Goal: Task Accomplishment & Management: Manage account settings

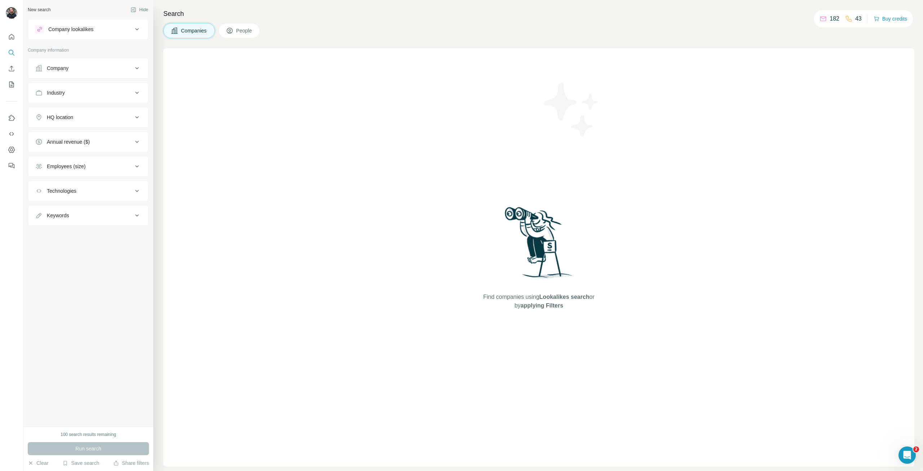
click at [105, 27] on div "Company lookalikes" at bounding box center [83, 29] width 97 height 9
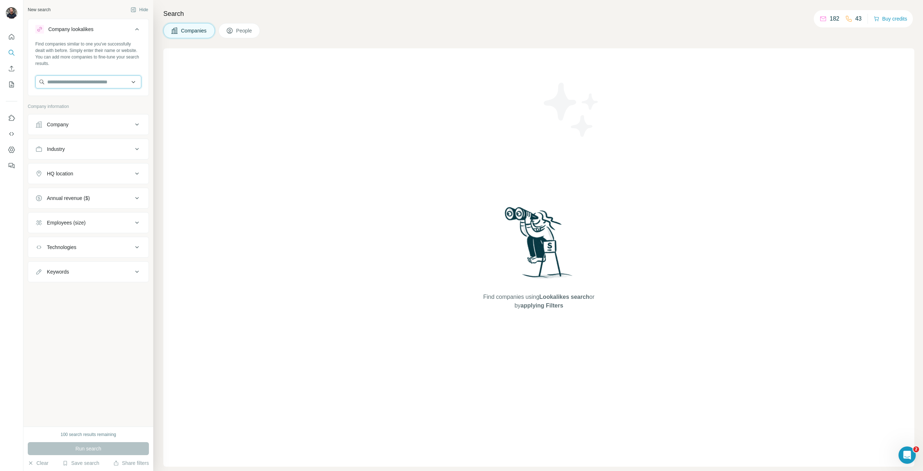
click at [67, 82] on input "text" at bounding box center [88, 81] width 106 height 13
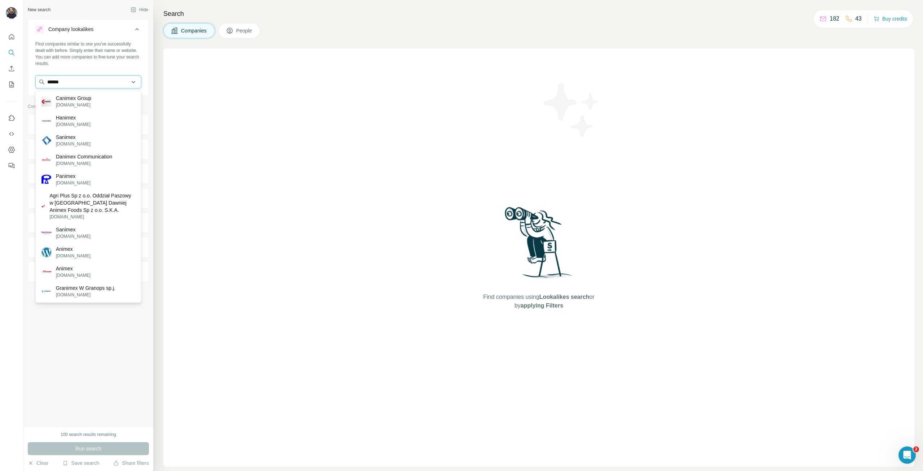
drag, startPoint x: 50, startPoint y: 79, endPoint x: 45, endPoint y: 80, distance: 5.8
click at [45, 80] on input "******" at bounding box center [88, 81] width 106 height 13
drag, startPoint x: 80, startPoint y: 81, endPoint x: 0, endPoint y: 75, distance: 79.9
click at [0, 76] on div "New search Hide Company lookalikes Find companies similar to one you've success…" at bounding box center [461, 235] width 923 height 471
paste input "**********"
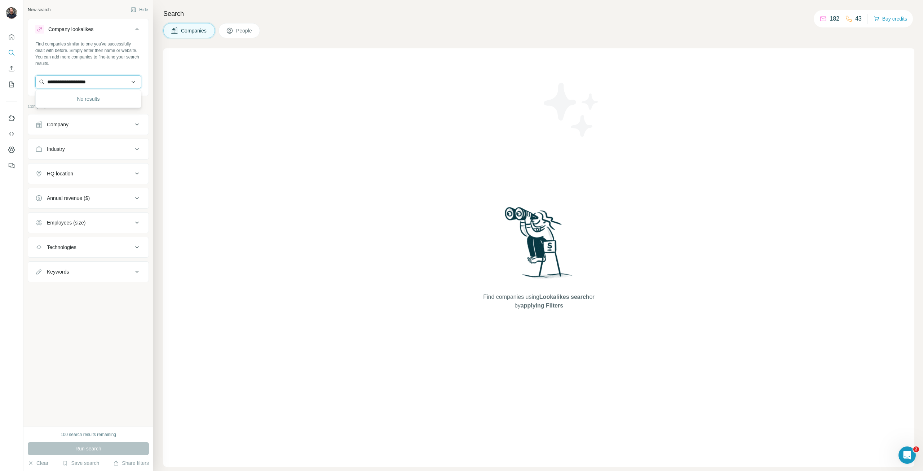
click at [47, 81] on input "**********" at bounding box center [88, 81] width 106 height 13
type input "**********"
click at [100, 66] on div "Find companies similar to one you've successfully dealt with before. Simply ent…" at bounding box center [88, 54] width 106 height 26
click at [81, 120] on button "Company" at bounding box center [88, 124] width 120 height 17
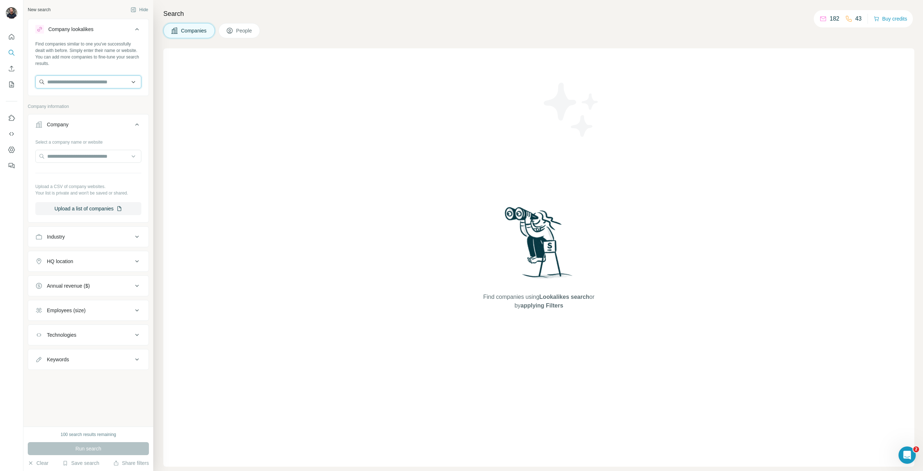
click at [73, 79] on input "text" at bounding box center [88, 81] width 106 height 13
paste input "**********"
drag, startPoint x: 72, startPoint y: 82, endPoint x: 119, endPoint y: 79, distance: 47.3
click at [119, 79] on input "**********" at bounding box center [88, 81] width 106 height 13
click at [89, 80] on input "**********" at bounding box center [88, 81] width 106 height 13
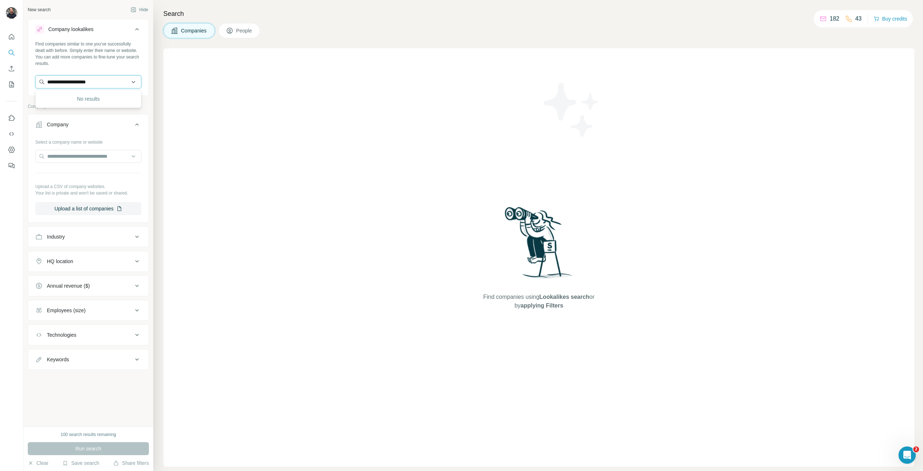
drag, startPoint x: 80, startPoint y: 81, endPoint x: 110, endPoint y: 80, distance: 30.3
click at [110, 80] on input "**********" at bounding box center [88, 81] width 106 height 13
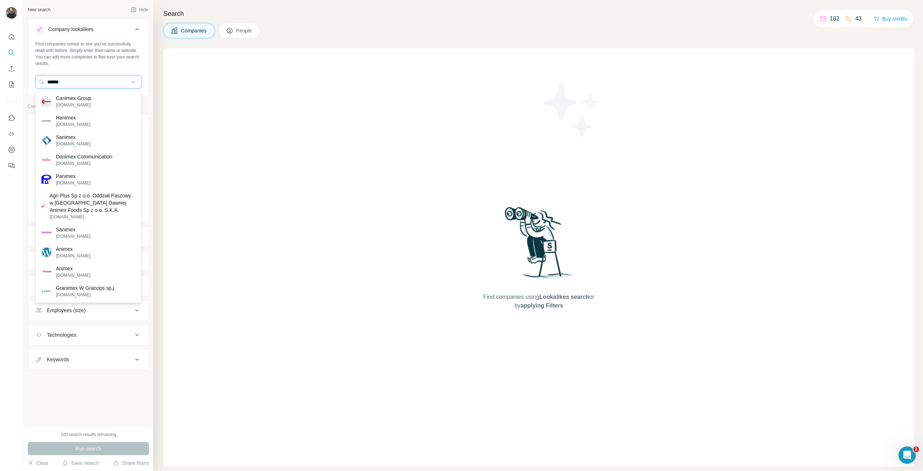
type input "******"
click at [98, 219] on p "[DOMAIN_NAME]" at bounding box center [92, 216] width 86 height 6
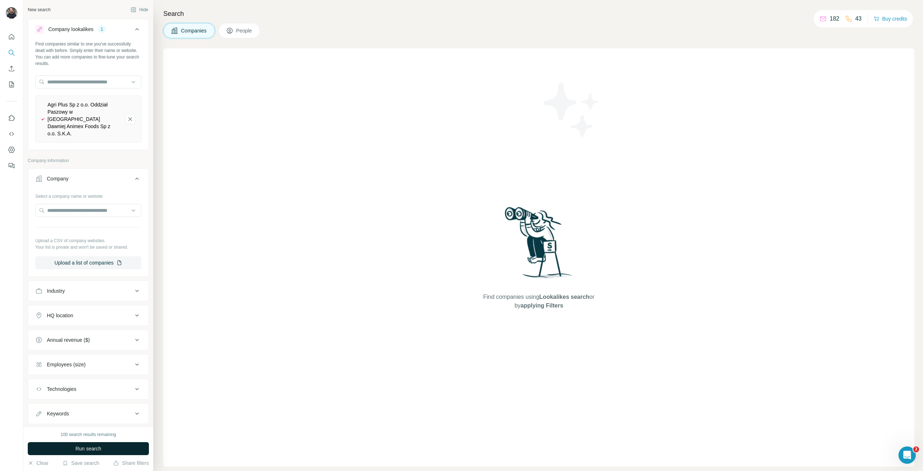
click at [58, 448] on button "Run search" at bounding box center [88, 448] width 121 height 13
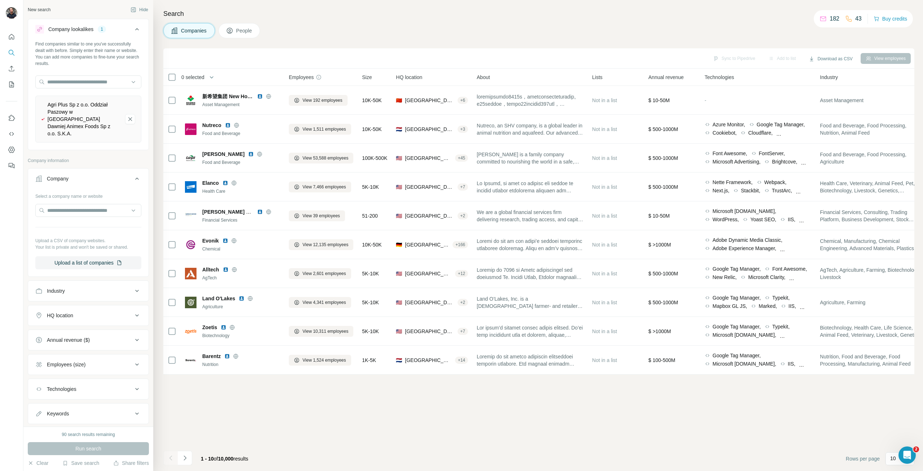
click at [71, 287] on div "Industry" at bounding box center [83, 290] width 97 height 7
click at [105, 305] on input at bounding box center [84, 309] width 89 height 8
type input "*"
click at [105, 305] on input "*" at bounding box center [84, 309] width 89 height 8
click at [71, 305] on input at bounding box center [84, 309] width 89 height 8
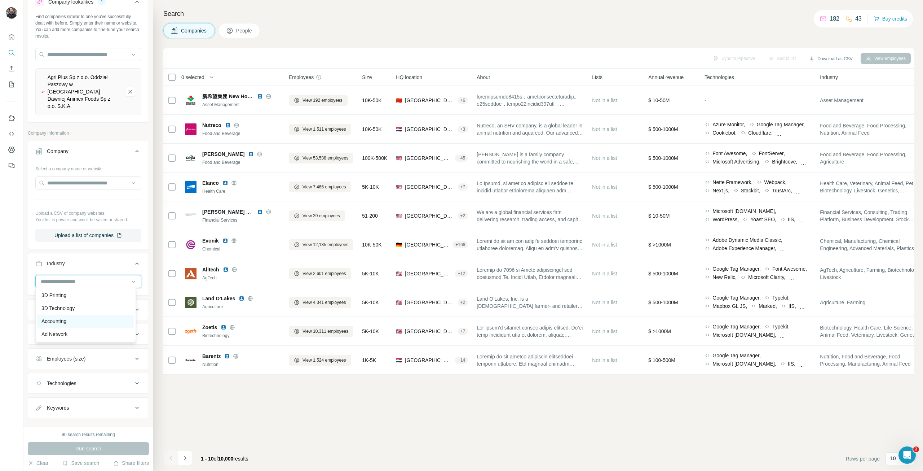
scroll to position [32, 0]
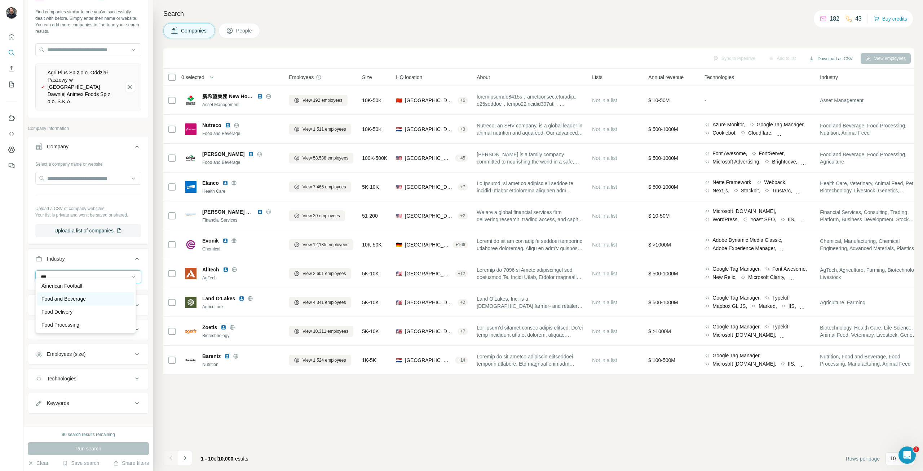
type input "***"
click at [77, 296] on p "Food and Beverage" at bounding box center [63, 298] width 44 height 7
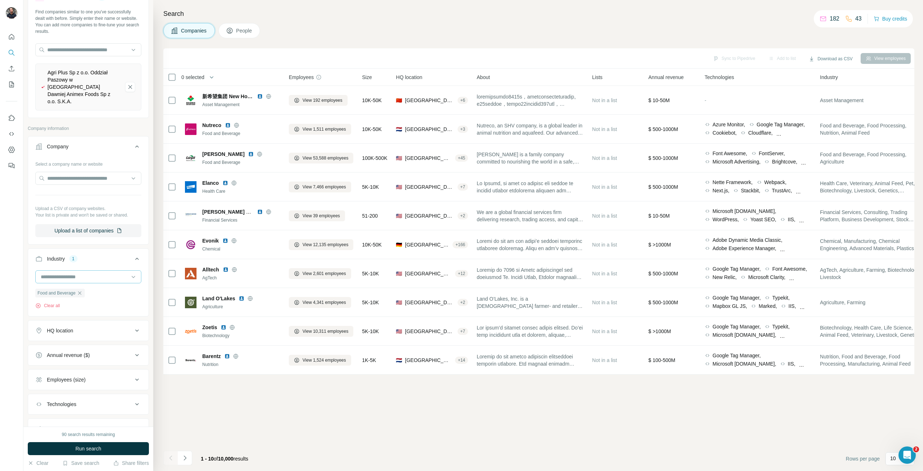
click at [84, 273] on input at bounding box center [84, 277] width 89 height 8
click at [67, 273] on input at bounding box center [84, 277] width 89 height 8
click at [219, 386] on div "Sync to Pipedrive Add to list Download as CSV View employees 0 selected Compani…" at bounding box center [538, 259] width 751 height 422
click at [50, 446] on button "Run search" at bounding box center [88, 448] width 121 height 13
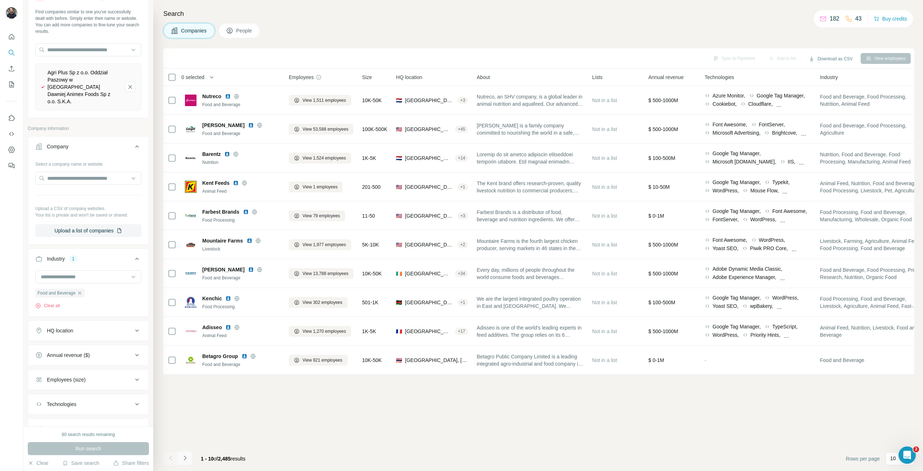
click at [185, 456] on icon "Navigate to next page" at bounding box center [184, 457] width 7 height 7
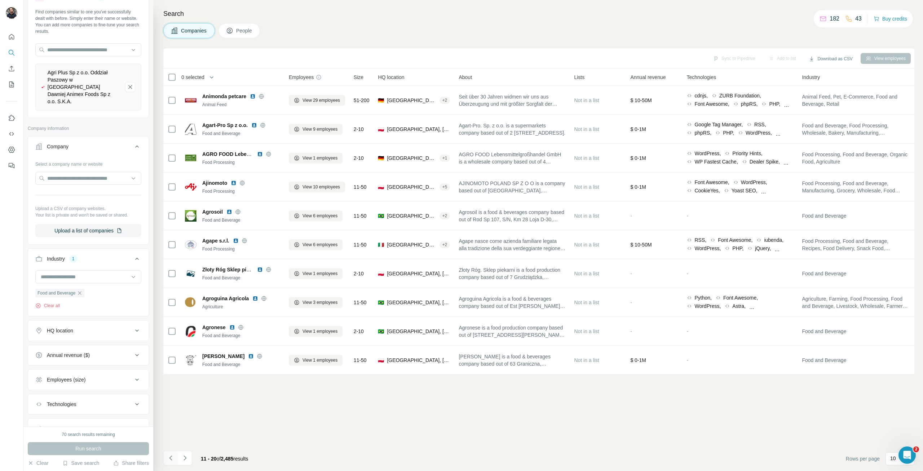
click at [168, 458] on icon "Navigate to previous page" at bounding box center [170, 457] width 7 height 7
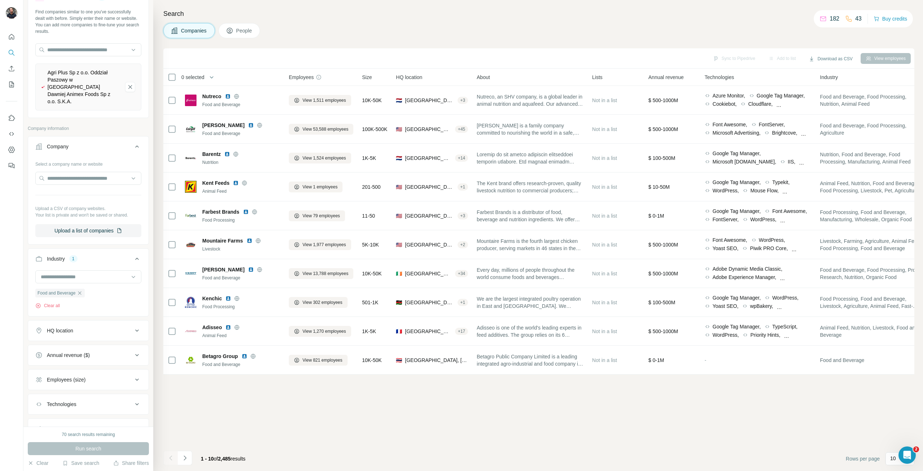
click at [204, 77] on span "0 selected" at bounding box center [192, 77] width 23 height 7
click at [270, 10] on h4 "Search" at bounding box center [538, 14] width 751 height 10
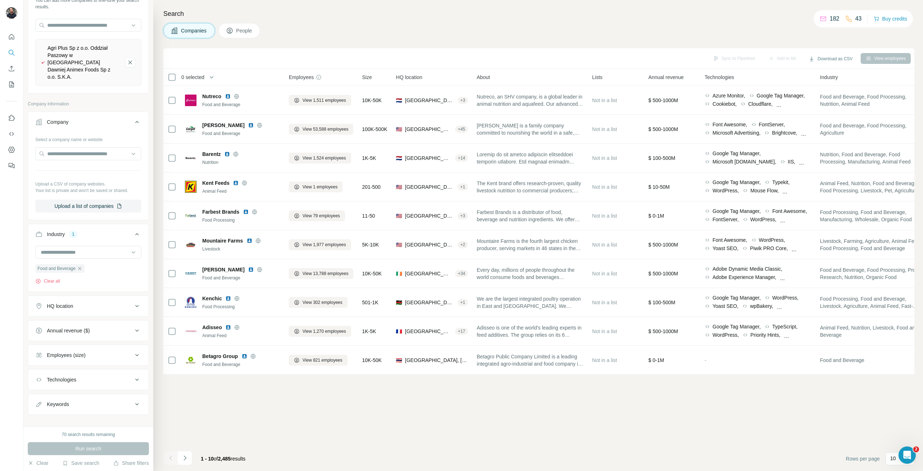
scroll to position [58, 0]
click at [246, 30] on span "People" at bounding box center [244, 30] width 17 height 7
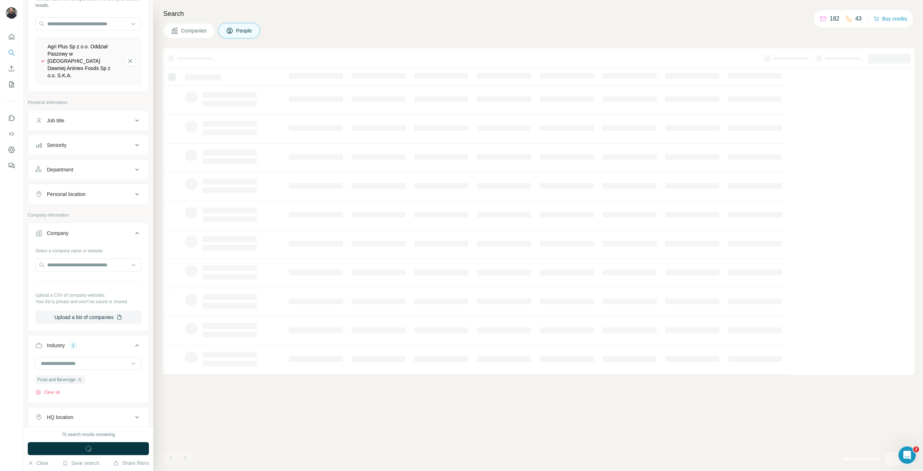
click at [204, 32] on span "Companies" at bounding box center [194, 30] width 26 height 7
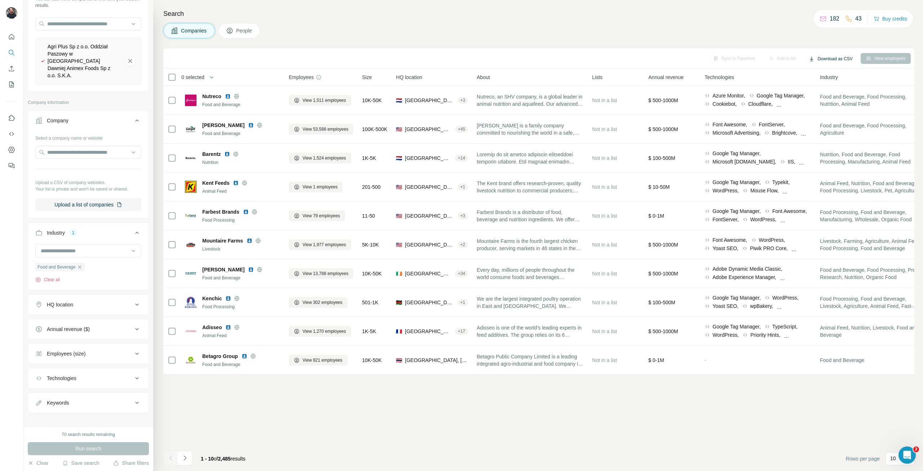
click at [813, 60] on button "Download as CSV" at bounding box center [831, 58] width 54 height 11
click at [214, 74] on icon "button" at bounding box center [211, 77] width 7 height 7
click at [211, 116] on input "Select a number (up to 500)" at bounding box center [210, 118] width 23 height 13
type input "***"
click at [208, 142] on button "Apply" at bounding box center [241, 145] width 118 height 13
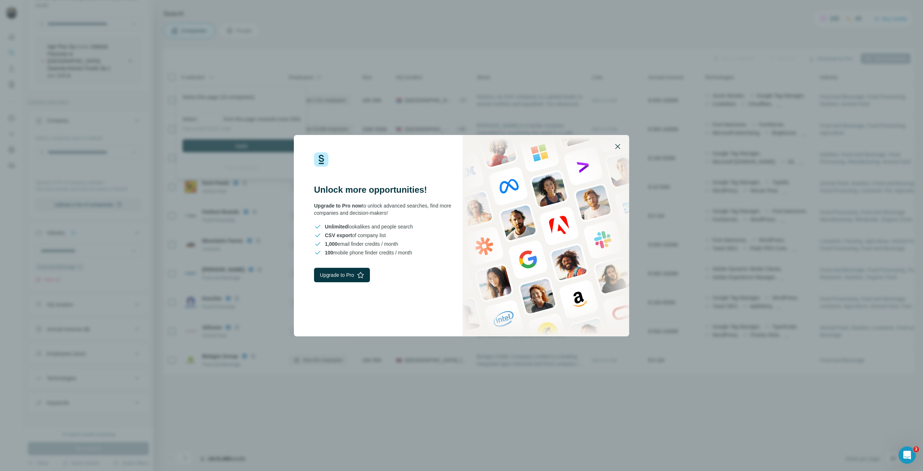
click at [615, 146] on icon "button" at bounding box center [617, 146] width 9 height 9
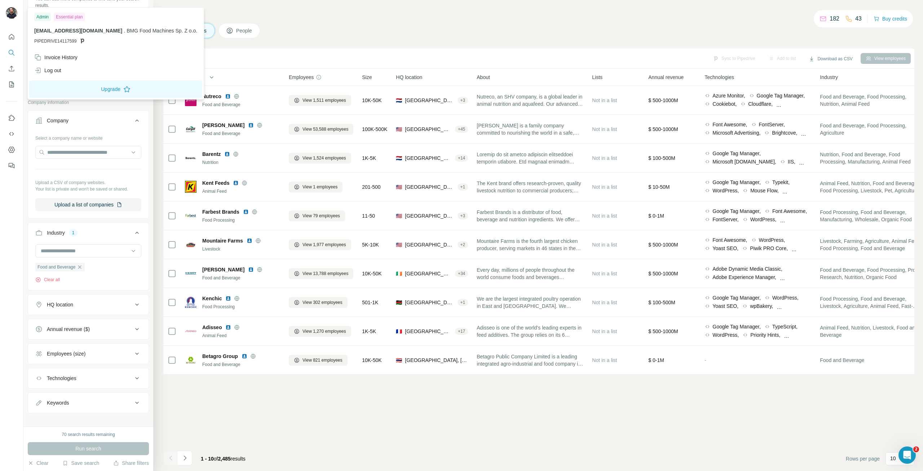
click at [13, 13] on img at bounding box center [12, 13] width 12 height 12
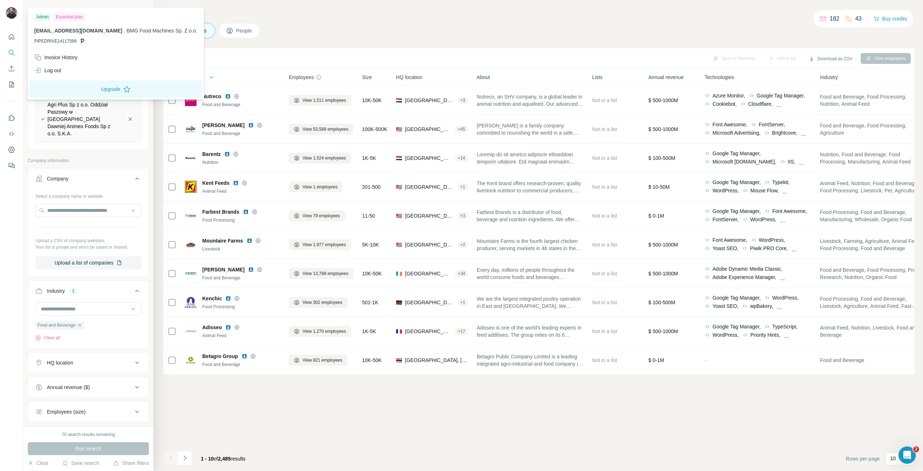
click at [10, 10] on img at bounding box center [12, 13] width 12 height 12
click at [16, 11] on img at bounding box center [12, 13] width 12 height 12
click at [341, 13] on h4 "Search" at bounding box center [538, 14] width 751 height 10
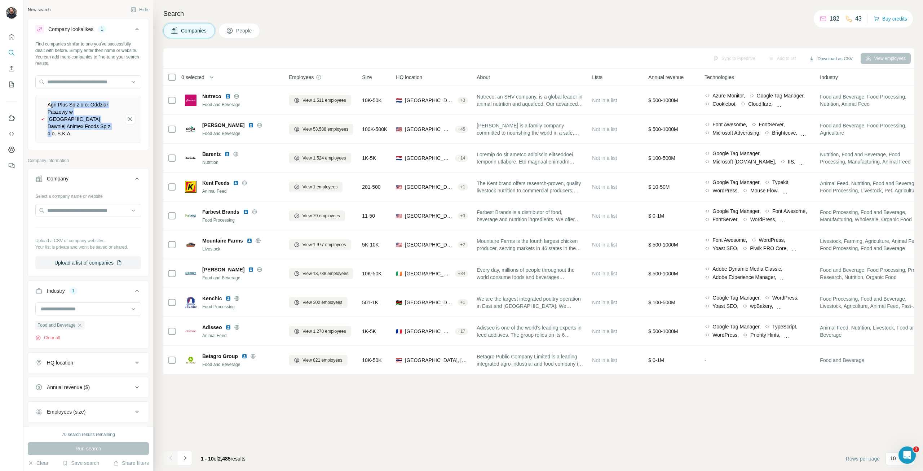
drag, startPoint x: 49, startPoint y: 102, endPoint x: 81, endPoint y: 135, distance: 46.2
click at [81, 135] on div "Agri Plus Sp z o.o. Oddział Paszowy w [GEOGRAPHIC_DATA] Dawniej Animex Foods Sp…" at bounding box center [88, 119] width 106 height 47
click at [52, 105] on div "Agri Plus Sp z o.o. Oddział Paszowy w [GEOGRAPHIC_DATA] Dawniej Animex Foods Sp…" at bounding box center [84, 119] width 72 height 36
drag, startPoint x: 52, startPoint y: 105, endPoint x: 79, endPoint y: 138, distance: 43.0
click at [79, 138] on div "Find companies similar to one you've successfully dealt with before. Simply ent…" at bounding box center [88, 94] width 120 height 107
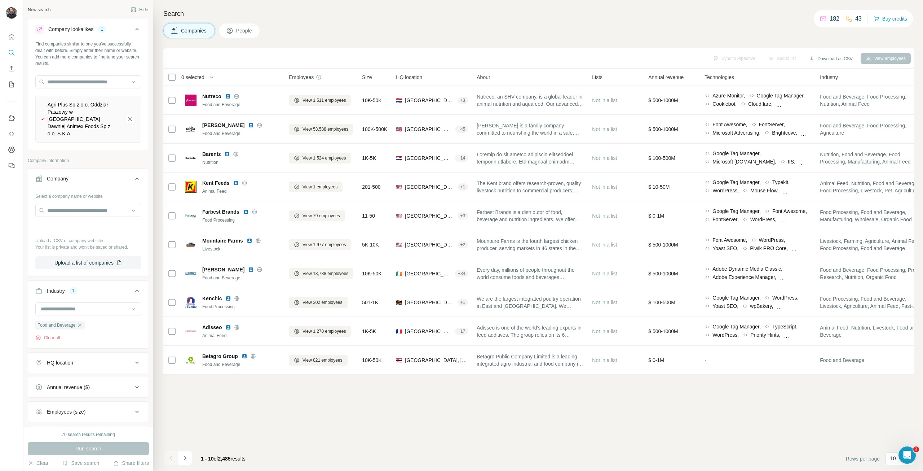
click at [461, 14] on h4 "Search" at bounding box center [538, 14] width 751 height 10
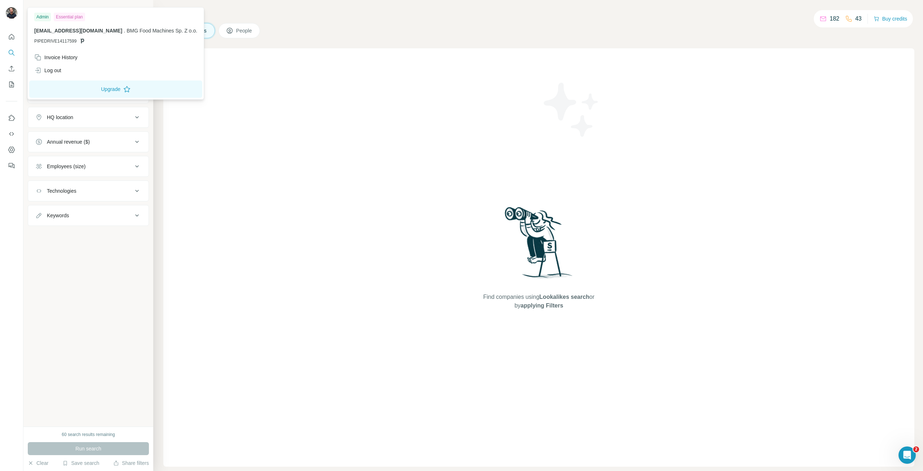
click at [41, 17] on div "Admin" at bounding box center [42, 17] width 17 height 9
click at [53, 32] on span "[EMAIL_ADDRESS][DOMAIN_NAME]" at bounding box center [78, 31] width 88 height 6
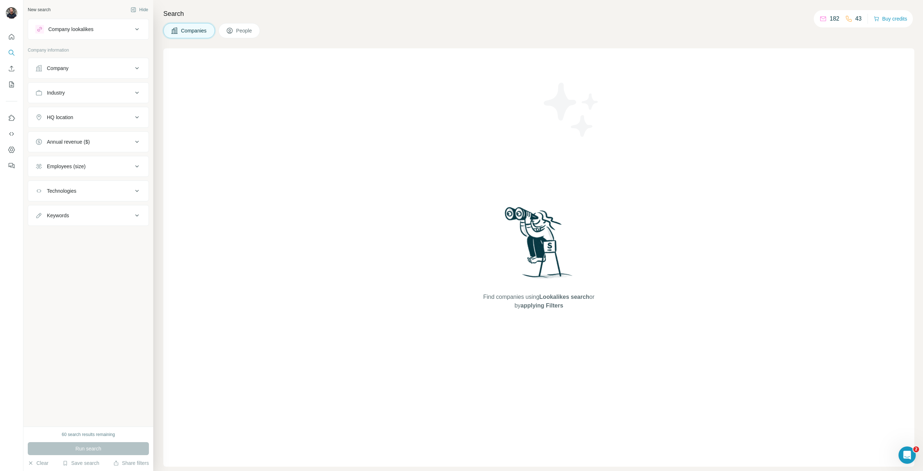
click at [135, 28] on icon at bounding box center [137, 29] width 9 height 9
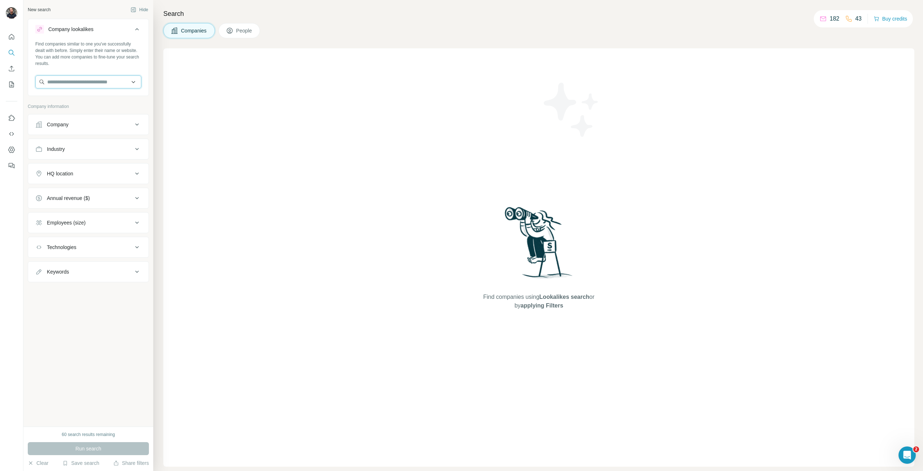
click at [63, 78] on input "text" at bounding box center [88, 81] width 106 height 13
paste input "**********"
drag, startPoint x: 103, startPoint y: 83, endPoint x: 0, endPoint y: 79, distance: 103.6
click at [0, 79] on div "**********" at bounding box center [461, 235] width 923 height 471
click at [55, 85] on input "**********" at bounding box center [88, 81] width 106 height 13
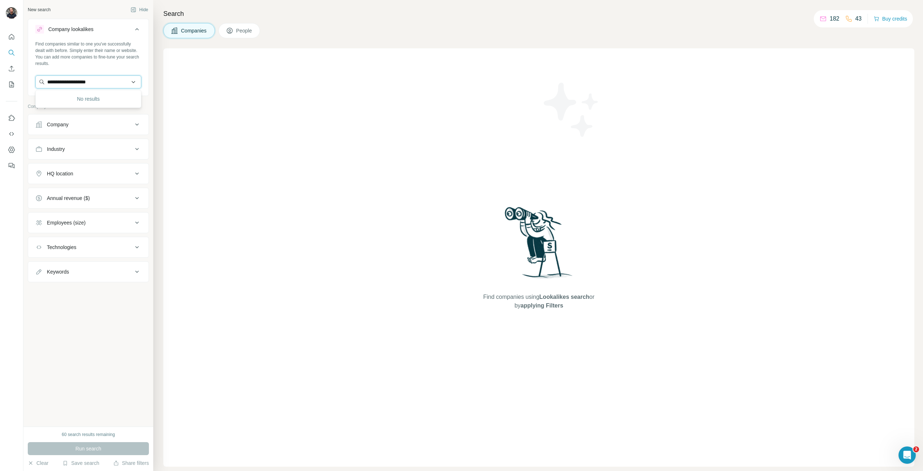
drag, startPoint x: 55, startPoint y: 85, endPoint x: 138, endPoint y: 86, distance: 83.3
click at [138, 86] on input "**********" at bounding box center [88, 81] width 106 height 13
click at [101, 81] on input "**********" at bounding box center [88, 81] width 106 height 13
click at [80, 81] on input "**********" at bounding box center [88, 81] width 106 height 13
drag, startPoint x: 80, startPoint y: 80, endPoint x: 110, endPoint y: 80, distance: 30.7
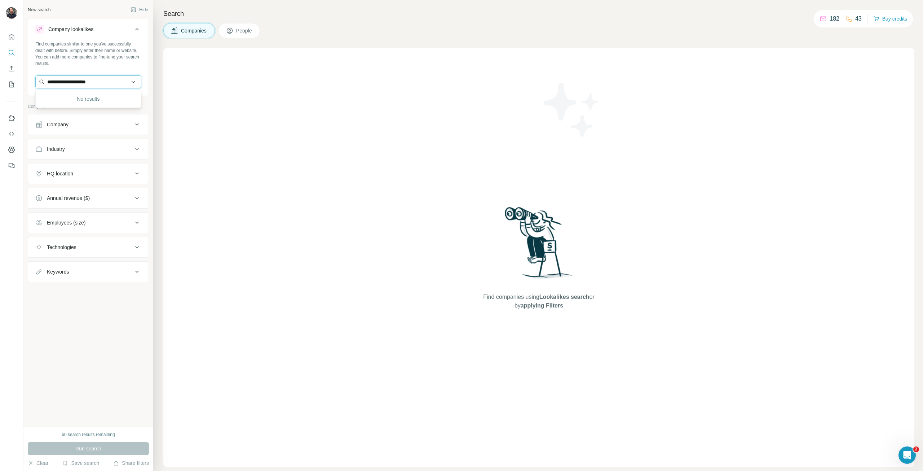
click at [110, 80] on input "**********" at bounding box center [88, 81] width 106 height 13
type input "******"
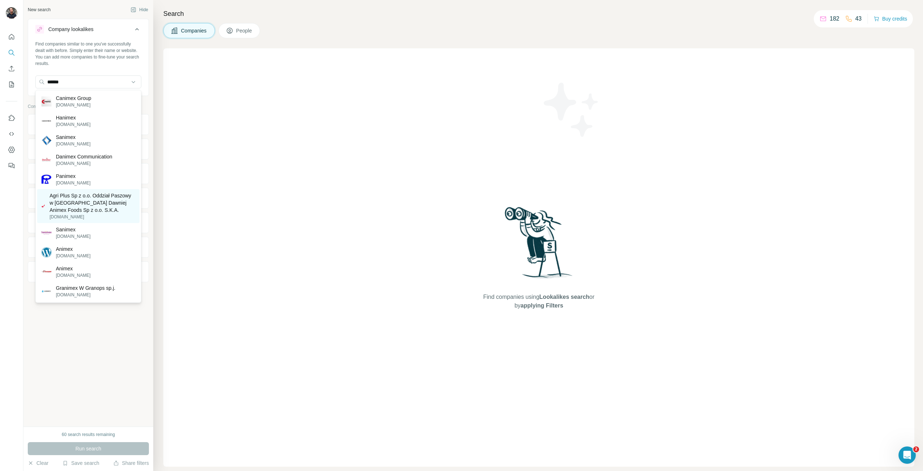
click at [91, 206] on p "Agri Plus Sp z o.o. Oddział Paszowy w [GEOGRAPHIC_DATA] Dawniej Animex Foods Sp…" at bounding box center [92, 203] width 86 height 22
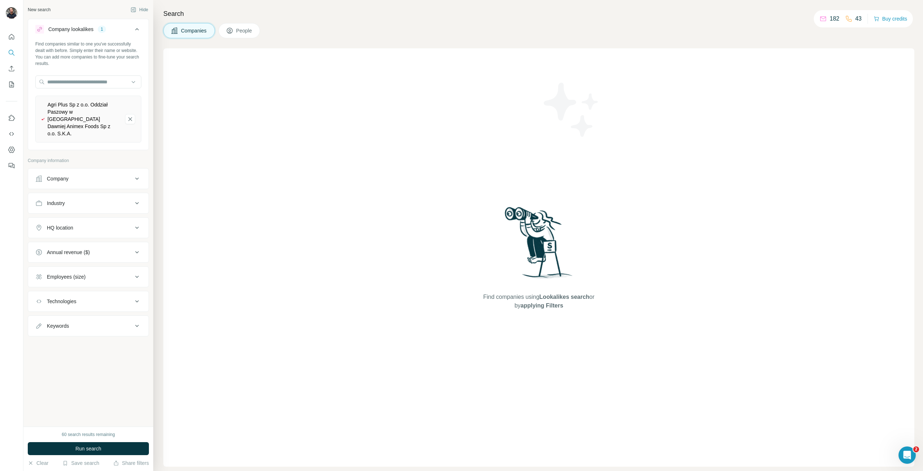
click at [88, 199] on div "Industry" at bounding box center [83, 202] width 97 height 7
click at [89, 217] on input at bounding box center [84, 221] width 89 height 8
click at [78, 217] on input at bounding box center [84, 221] width 89 height 8
type input "****"
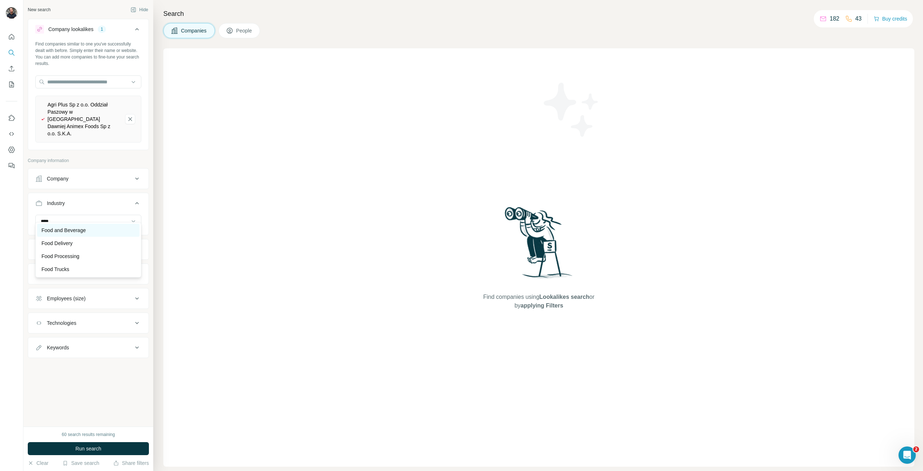
click at [69, 228] on p "Food and Beverage" at bounding box center [63, 229] width 44 height 7
click at [63, 217] on input at bounding box center [84, 221] width 89 height 8
type input "****"
click at [66, 253] on p "Food Processing" at bounding box center [60, 255] width 38 height 7
click at [75, 217] on input at bounding box center [84, 221] width 89 height 8
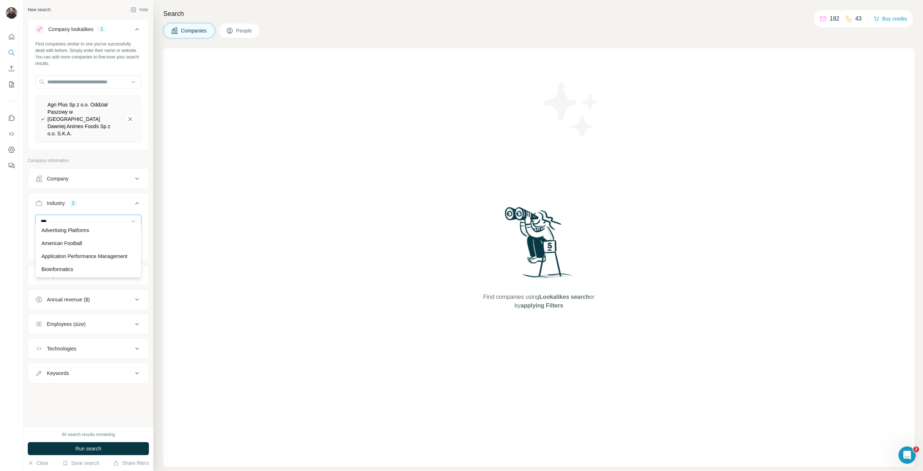
type input "****"
click at [143, 193] on div "Industry 2 Food and Beverage Food Processing Clear all" at bounding box center [88, 227] width 121 height 68
click at [45, 447] on button "Run search" at bounding box center [88, 448] width 121 height 13
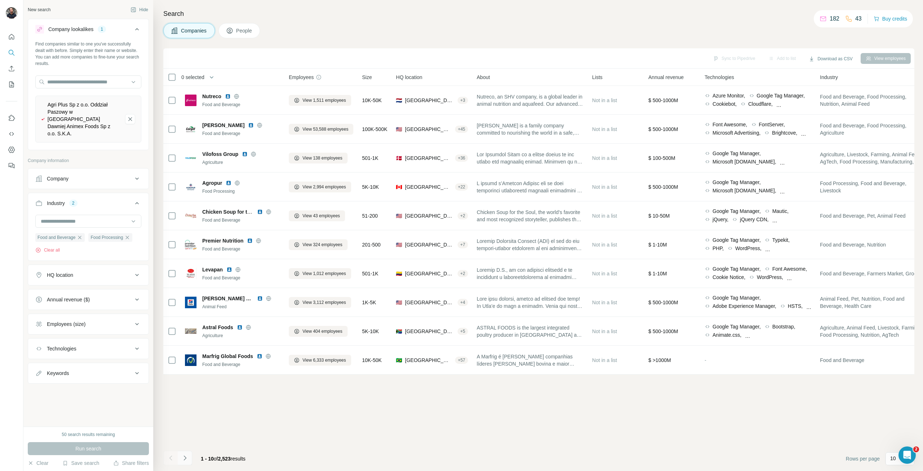
click at [185, 455] on icon "Navigate to next page" at bounding box center [184, 457] width 7 height 7
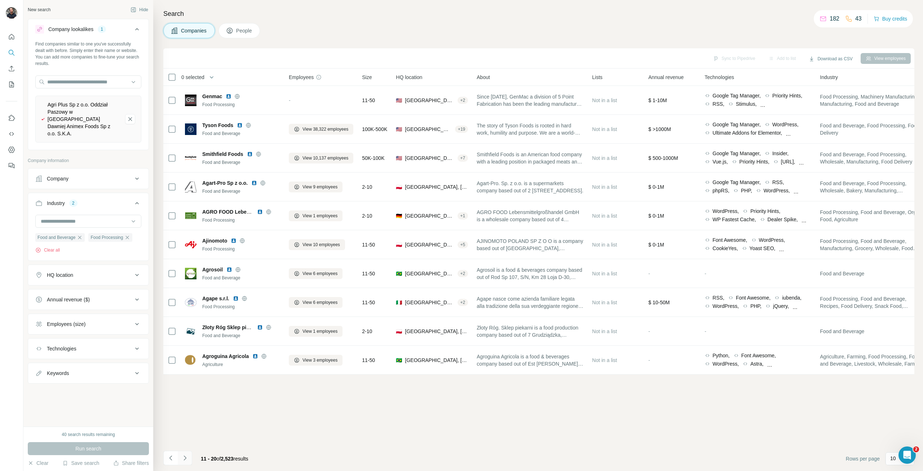
click at [185, 455] on icon "Navigate to next page" at bounding box center [184, 457] width 7 height 7
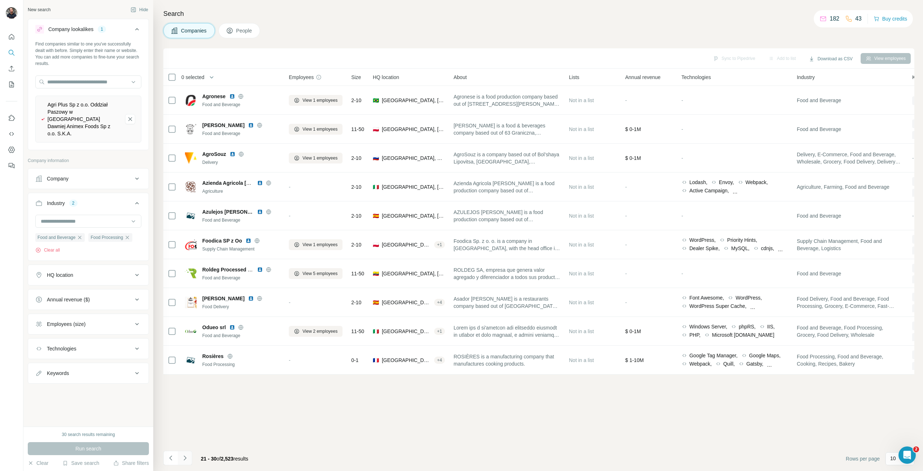
click at [185, 455] on icon "Navigate to next page" at bounding box center [184, 457] width 7 height 7
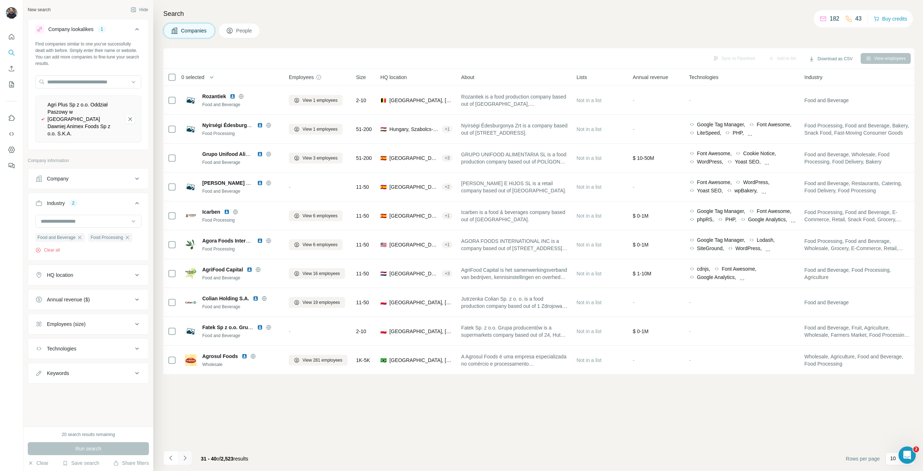
click at [184, 457] on icon "Navigate to next page" at bounding box center [184, 457] width 7 height 7
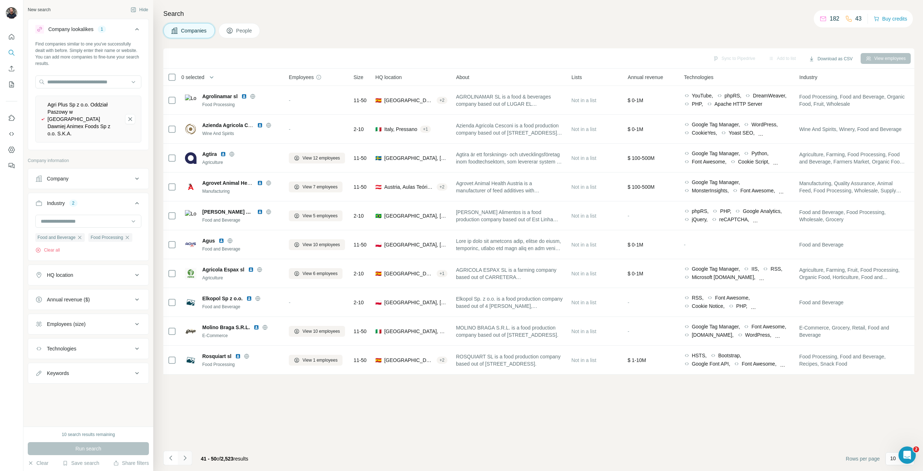
click at [184, 457] on icon "Navigate to next page" at bounding box center [184, 457] width 7 height 7
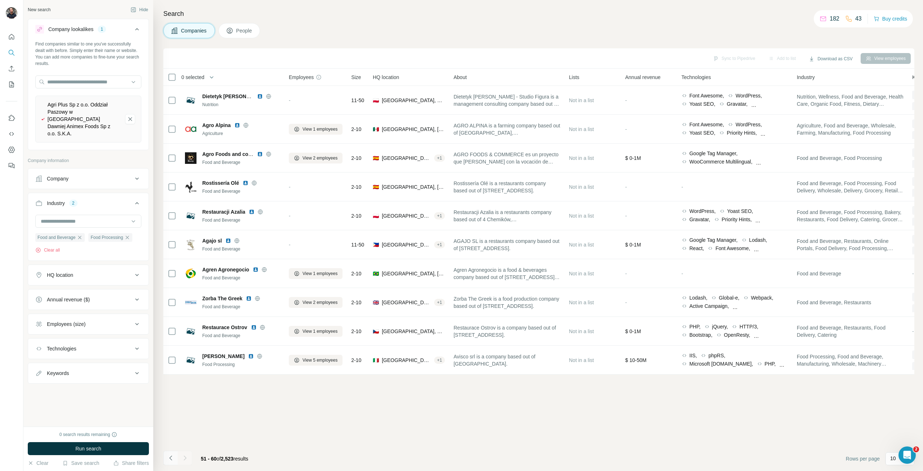
click at [167, 456] on button "Navigate to previous page" at bounding box center [170, 457] width 14 height 14
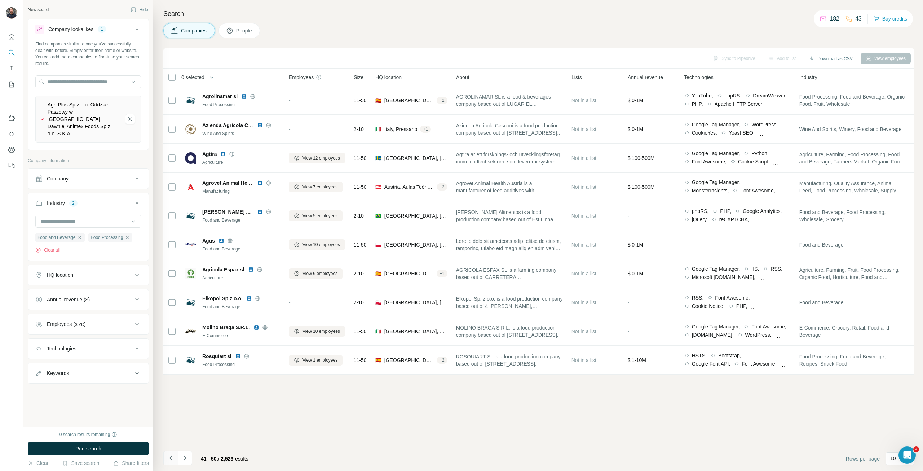
click at [169, 457] on icon "Navigate to previous page" at bounding box center [170, 457] width 7 height 7
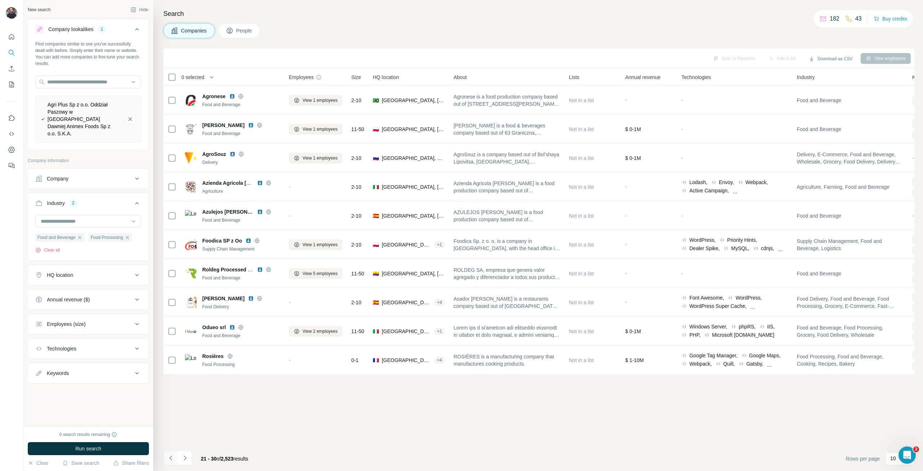
click at [169, 458] on icon "Navigate to previous page" at bounding box center [170, 457] width 7 height 7
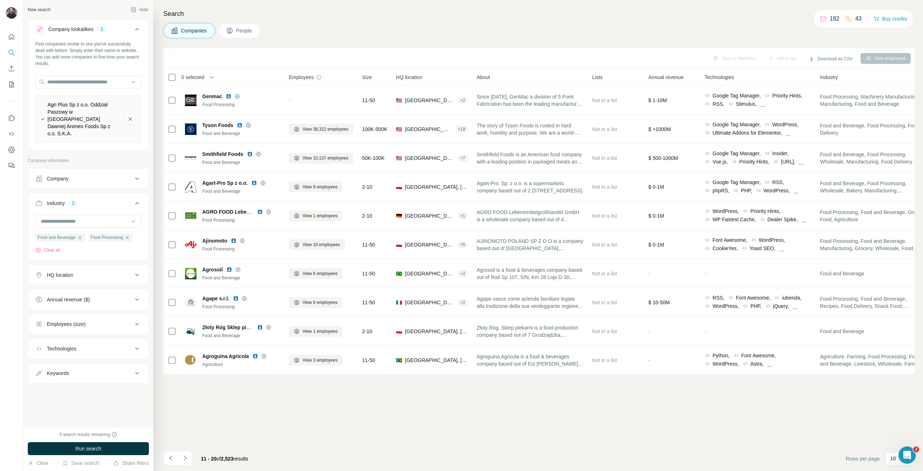
click at [170, 458] on icon "Navigate to previous page" at bounding box center [170, 457] width 3 height 5
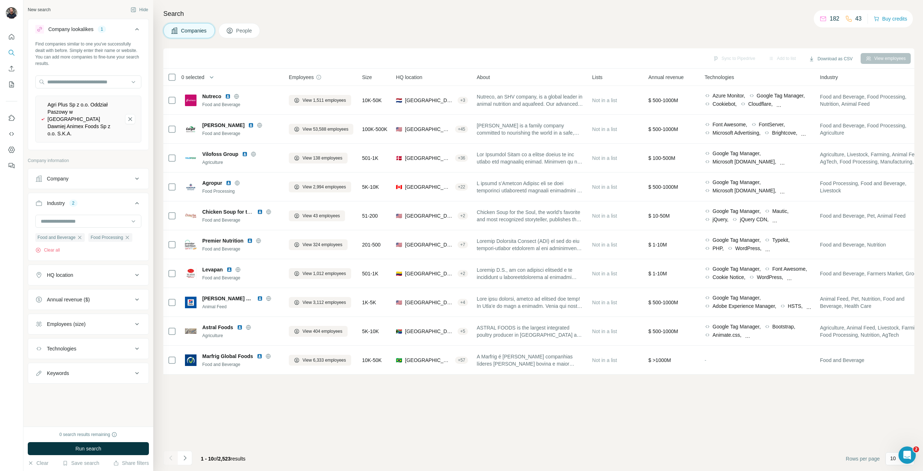
click at [80, 320] on div "Employees (size)" at bounding box center [66, 323] width 39 height 7
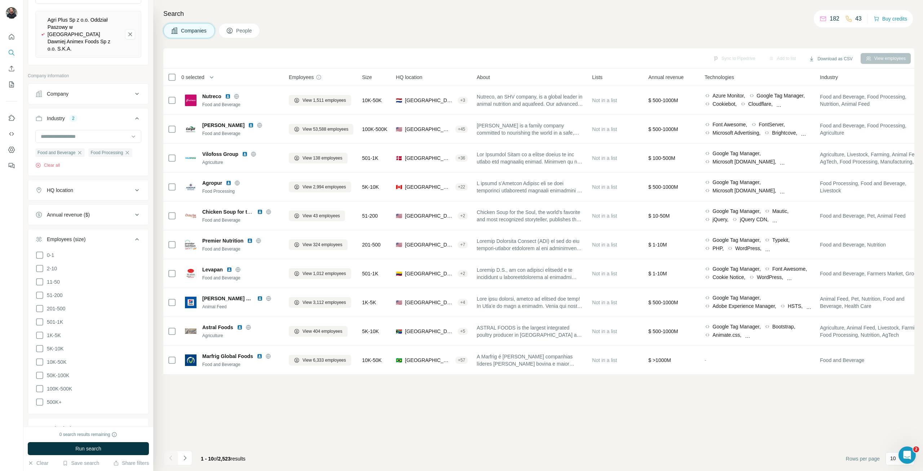
scroll to position [108, 0]
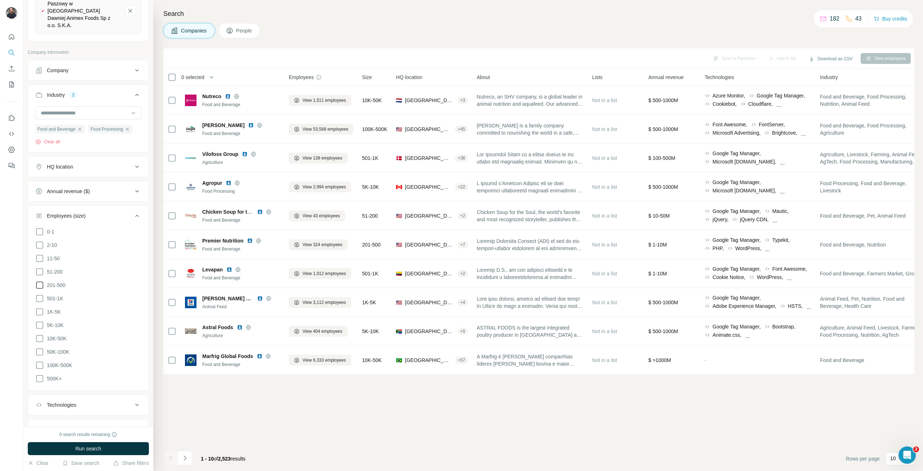
drag, startPoint x: 38, startPoint y: 267, endPoint x: 38, endPoint y: 280, distance: 13.3
click at [38, 267] on icon at bounding box center [39, 271] width 9 height 9
click at [38, 281] on icon at bounding box center [39, 285] width 9 height 9
click at [39, 294] on icon at bounding box center [39, 298] width 9 height 9
click at [36, 307] on icon at bounding box center [39, 311] width 9 height 9
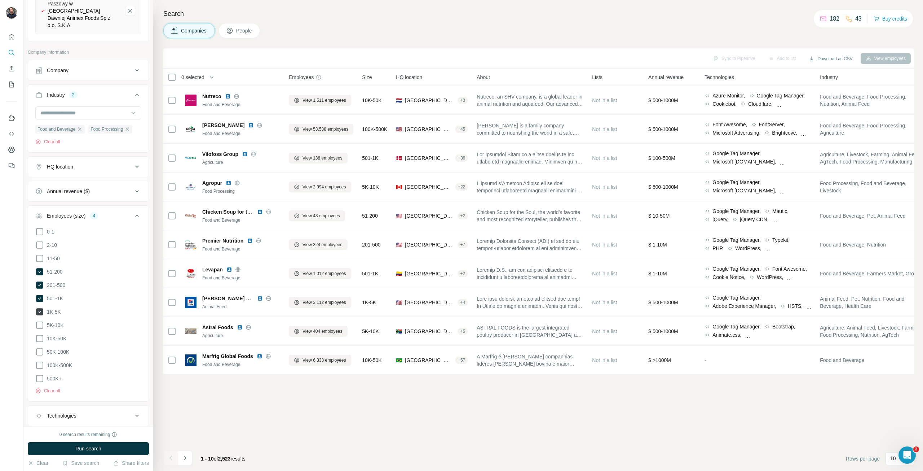
click at [39, 308] on icon at bounding box center [39, 311] width 7 height 7
click at [38, 254] on icon at bounding box center [39, 258] width 9 height 9
click at [74, 444] on button "Run search" at bounding box center [88, 448] width 121 height 13
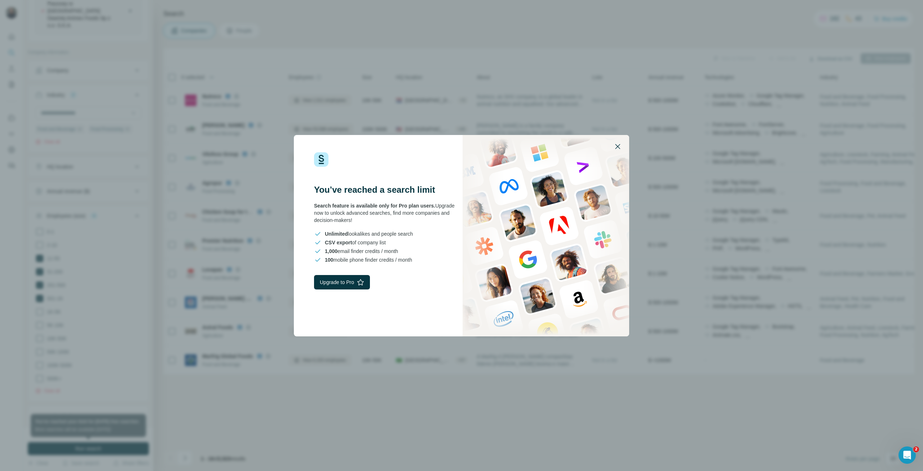
click at [620, 144] on icon "button" at bounding box center [617, 146] width 5 height 5
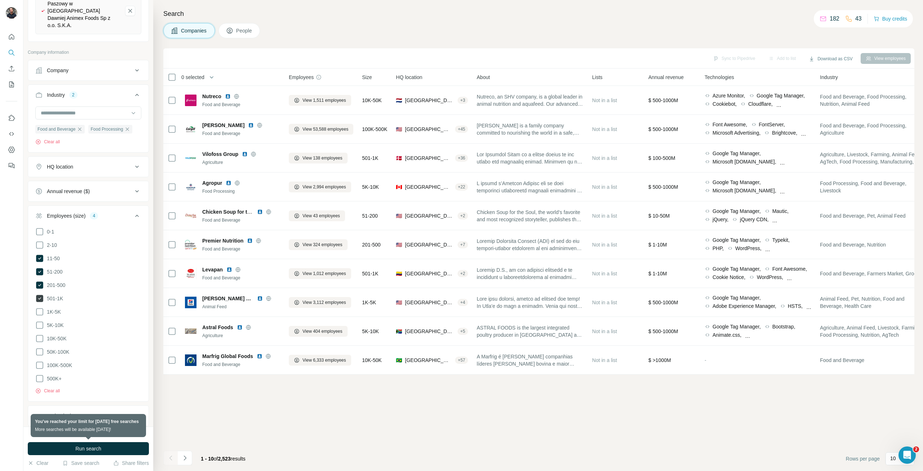
click at [40, 295] on icon at bounding box center [39, 298] width 7 height 7
click at [59, 446] on button "Run search" at bounding box center [88, 448] width 121 height 13
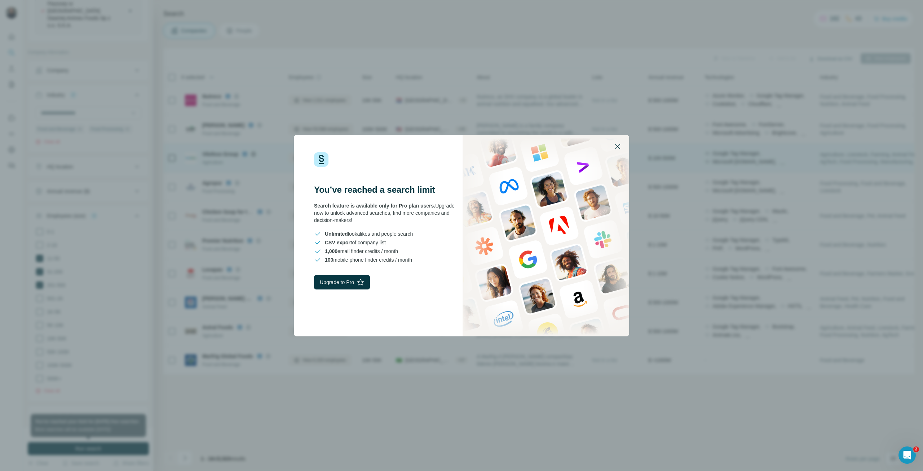
click at [619, 145] on icon "button" at bounding box center [617, 146] width 9 height 9
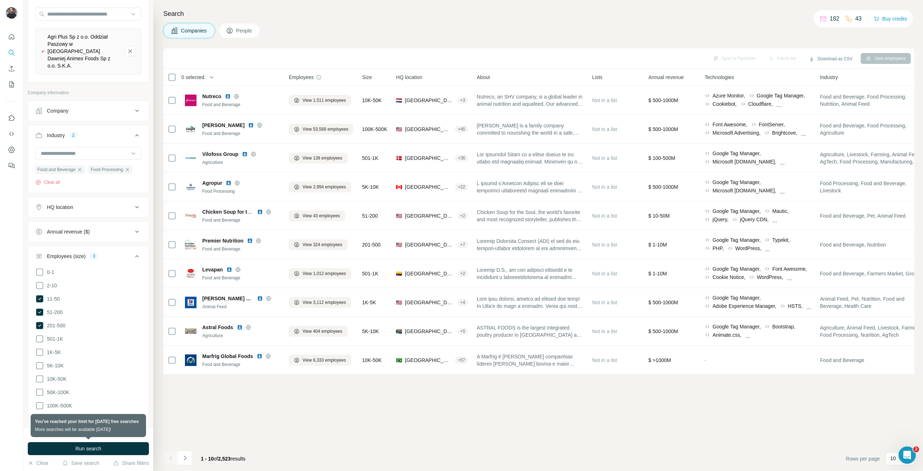
scroll to position [141, 0]
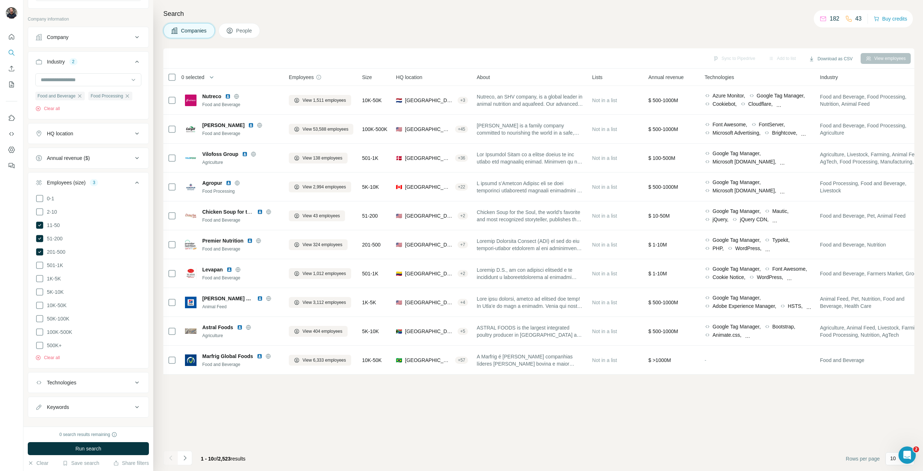
click at [857, 45] on div "Search Companies People Sync to Pipedrive Add to list Download as CSV View empl…" at bounding box center [538, 235] width 770 height 471
click at [851, 55] on button "Download as CSV" at bounding box center [831, 58] width 54 height 11
click at [852, 85] on div "All viewed companies (60)" at bounding box center [835, 86] width 67 height 13
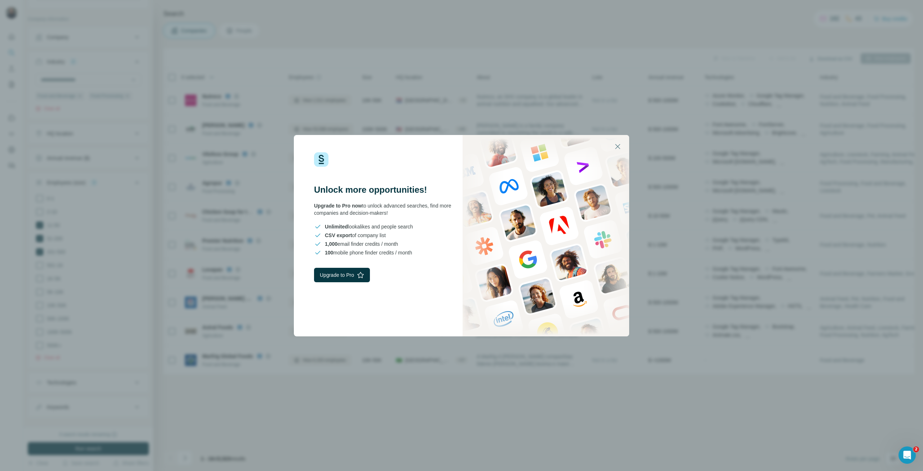
click at [600, 100] on div "Unlock more opportunities! Upgrade to Pro now to unlock advanced searches, find…" at bounding box center [461, 235] width 923 height 471
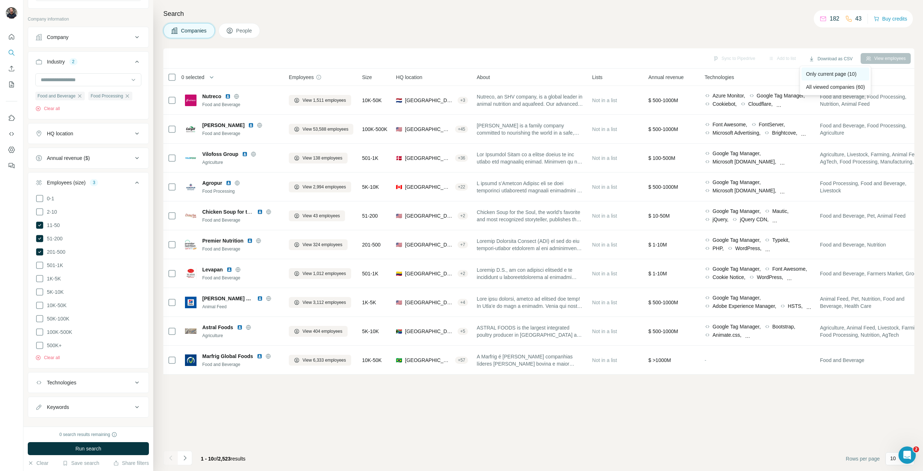
click at [825, 72] on div "Only current page (10)" at bounding box center [835, 73] width 67 height 13
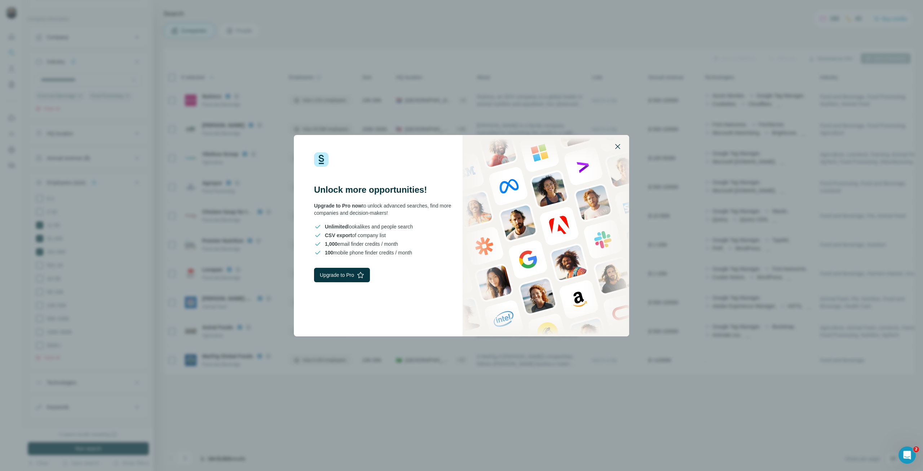
click at [613, 148] on icon "button" at bounding box center [617, 146] width 9 height 9
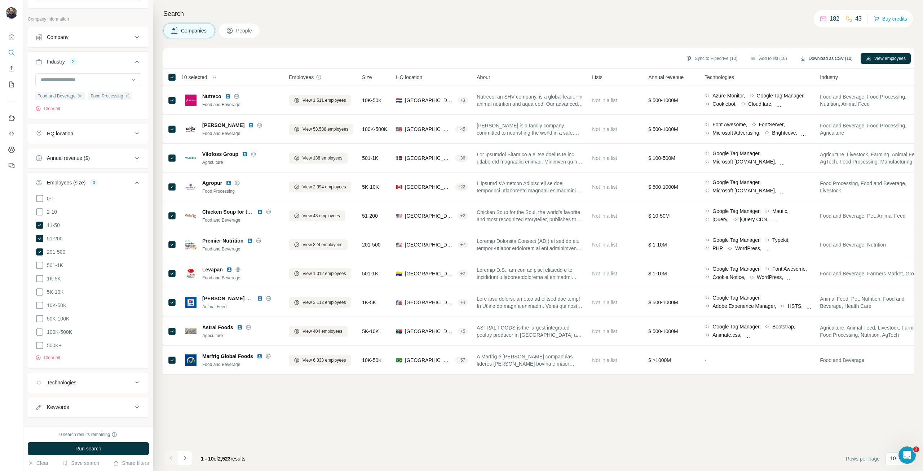
click at [825, 59] on button "Download as CSV (10)" at bounding box center [826, 58] width 63 height 11
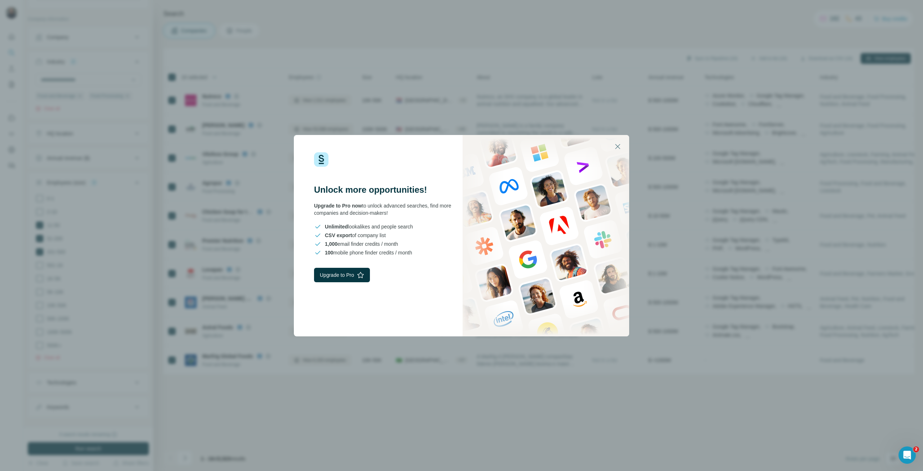
click at [620, 3] on div "Unlock more opportunities! Upgrade to Pro now to unlock advanced searches, find…" at bounding box center [461, 235] width 923 height 471
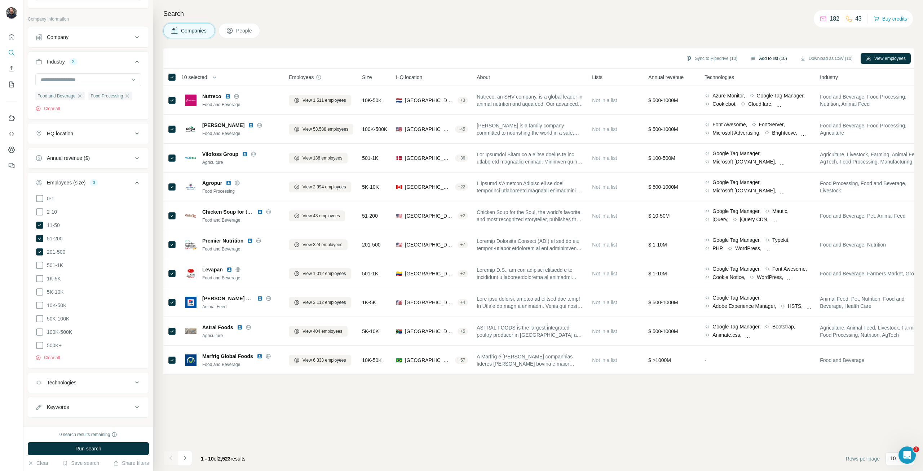
click at [761, 56] on button "Add to list (10)" at bounding box center [768, 58] width 47 height 11
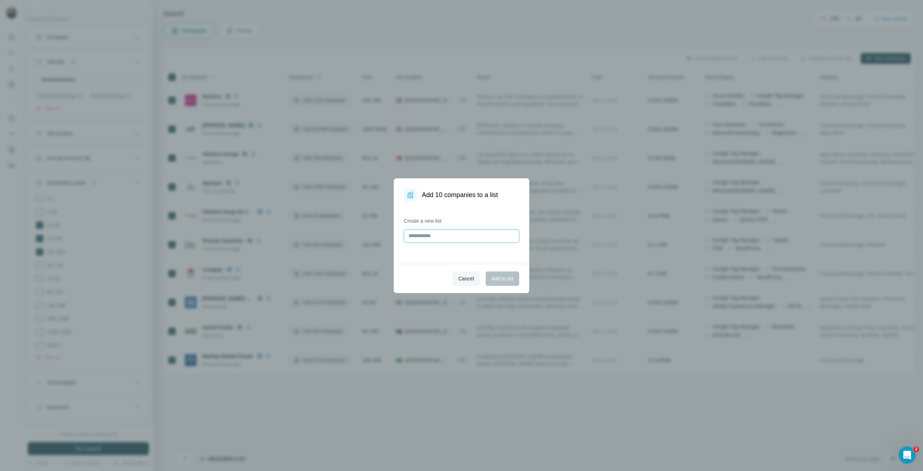
click at [424, 234] on input "text" at bounding box center [461, 235] width 115 height 13
type input "*"
type input "**********"
click at [497, 281] on span "Add to list" at bounding box center [502, 278] width 22 height 7
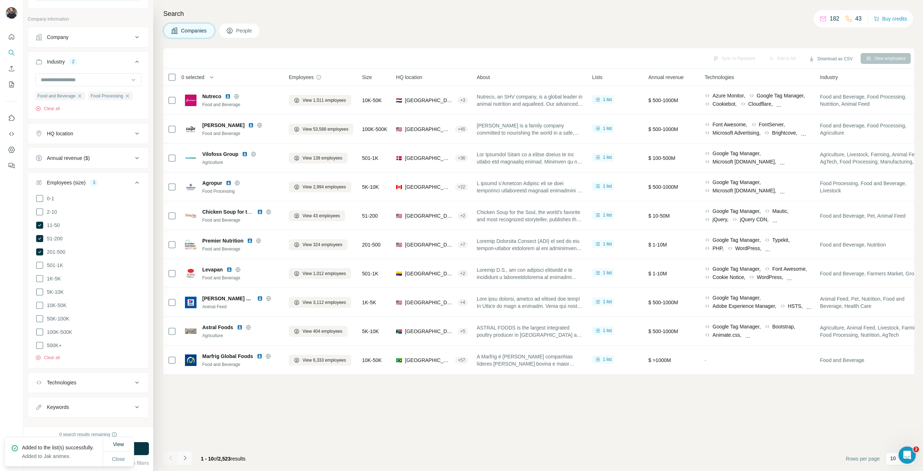
click at [185, 453] on button "Navigate to next page" at bounding box center [185, 457] width 14 height 14
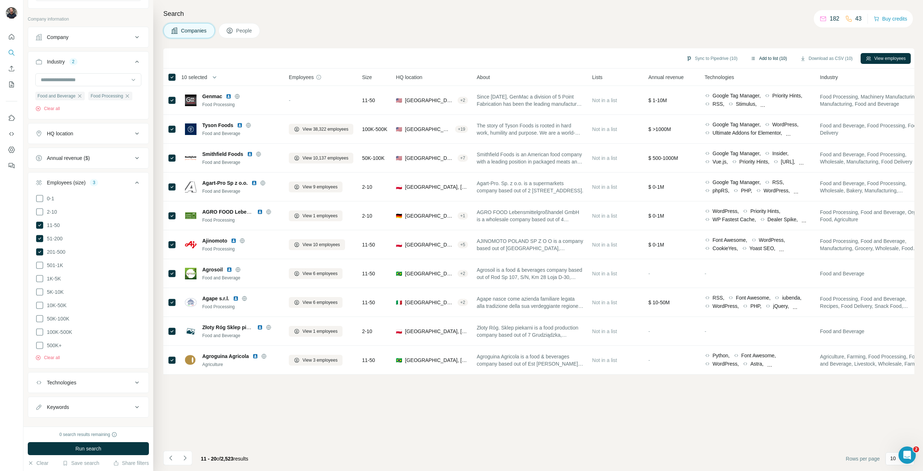
click at [761, 56] on button "Add to list (10)" at bounding box center [768, 58] width 47 height 11
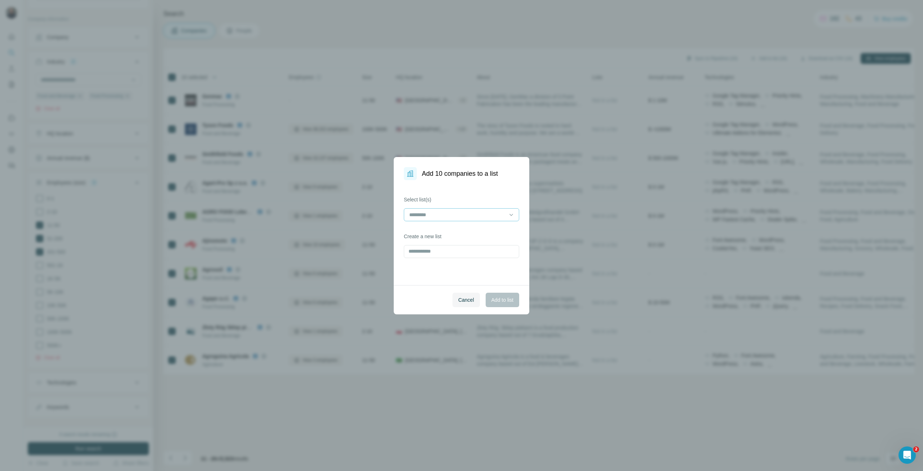
click at [424, 216] on input at bounding box center [457, 215] width 97 height 8
click at [428, 233] on p "Jak animex" at bounding box center [423, 230] width 26 height 7
click at [504, 299] on span "Add to list" at bounding box center [502, 299] width 22 height 7
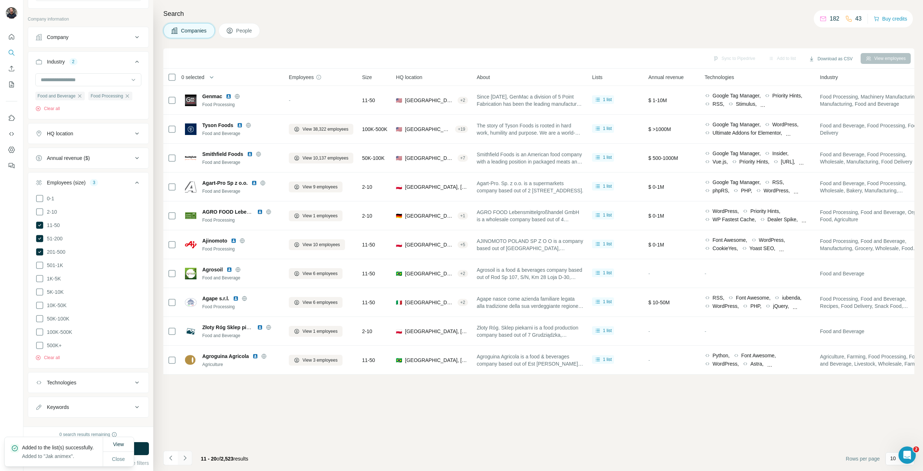
click at [185, 458] on icon "Navigate to next page" at bounding box center [185, 457] width 3 height 5
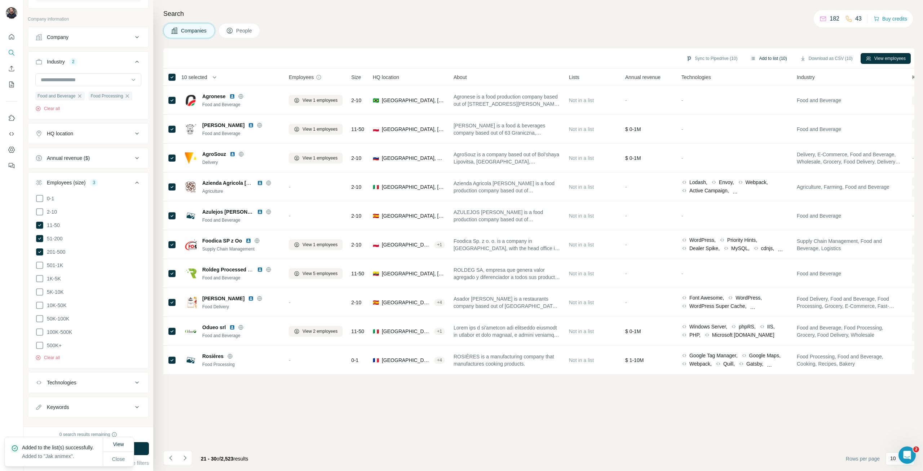
click at [762, 57] on button "Add to list (10)" at bounding box center [768, 58] width 47 height 11
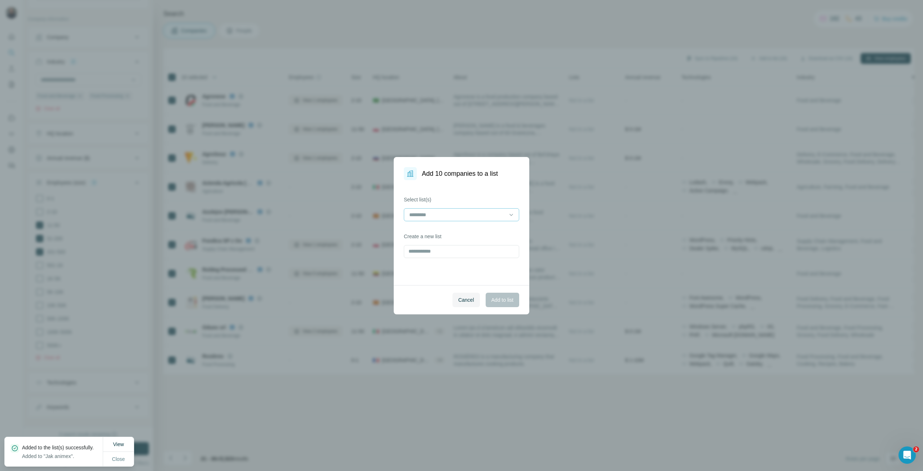
click at [426, 217] on input at bounding box center [457, 215] width 97 height 8
click at [424, 233] on p "Jak animex" at bounding box center [423, 230] width 26 height 7
click at [486, 297] on button "Add to list" at bounding box center [503, 299] width 34 height 14
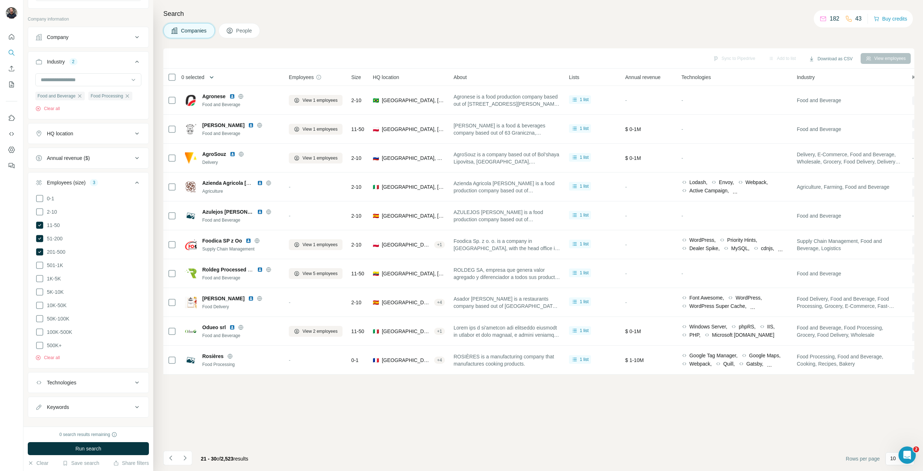
click at [212, 76] on icon "button" at bounding box center [211, 77] width 7 height 7
click at [213, 124] on input "Select a number (up to 500)" at bounding box center [210, 118] width 23 height 13
type input "***"
click at [214, 145] on button "Apply" at bounding box center [241, 145] width 118 height 13
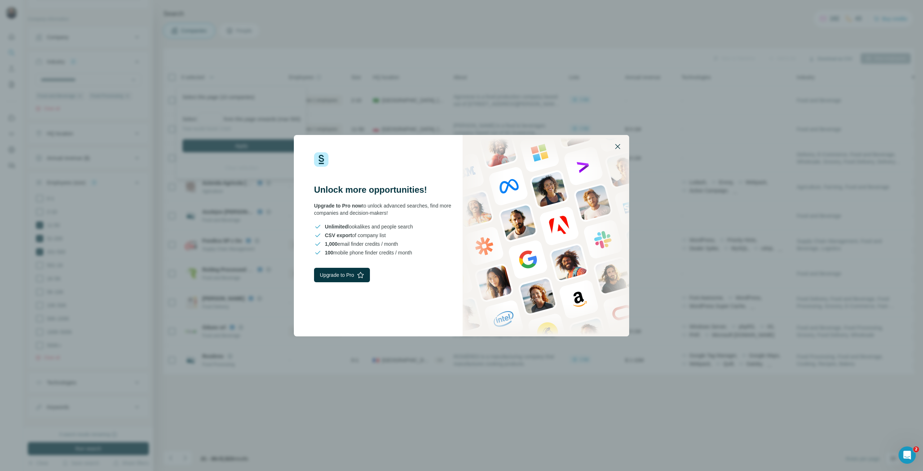
click at [612, 149] on button "button" at bounding box center [617, 146] width 17 height 17
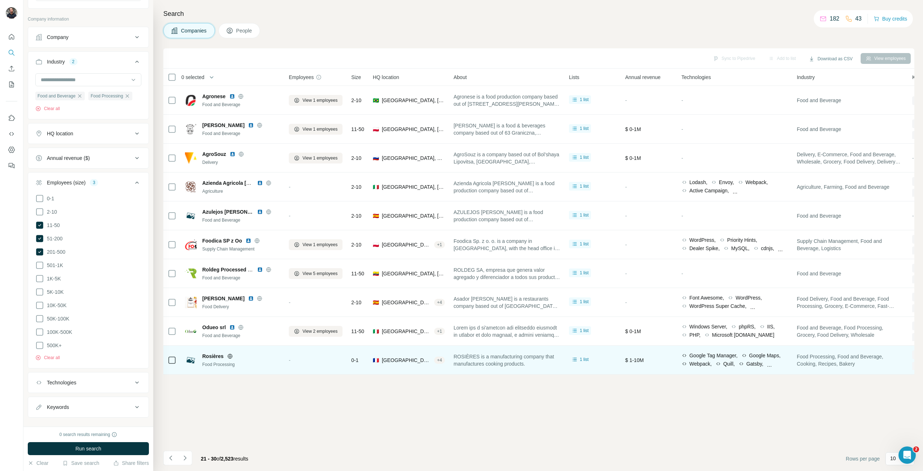
drag, startPoint x: 184, startPoint y: 459, endPoint x: 185, endPoint y: 371, distance: 88.0
click at [184, 459] on icon "Navigate to next page" at bounding box center [184, 457] width 7 height 7
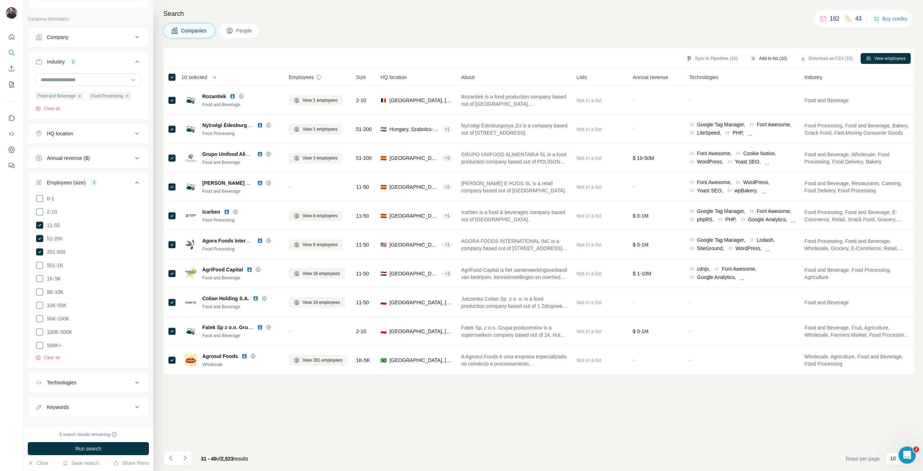
click at [754, 57] on button "Add to list (10)" at bounding box center [768, 58] width 47 height 11
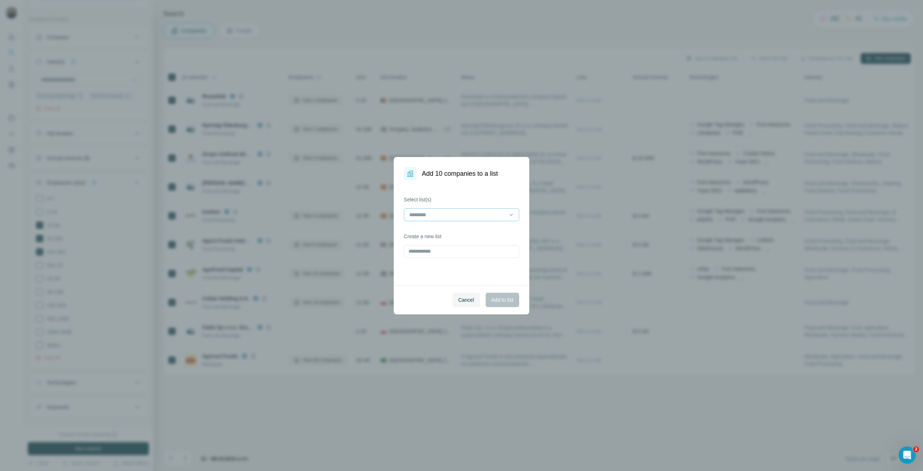
click at [423, 214] on input at bounding box center [457, 215] width 97 height 8
click at [430, 232] on p "Jak animex" at bounding box center [423, 230] width 26 height 7
click at [502, 304] on button "Add to list" at bounding box center [503, 299] width 34 height 14
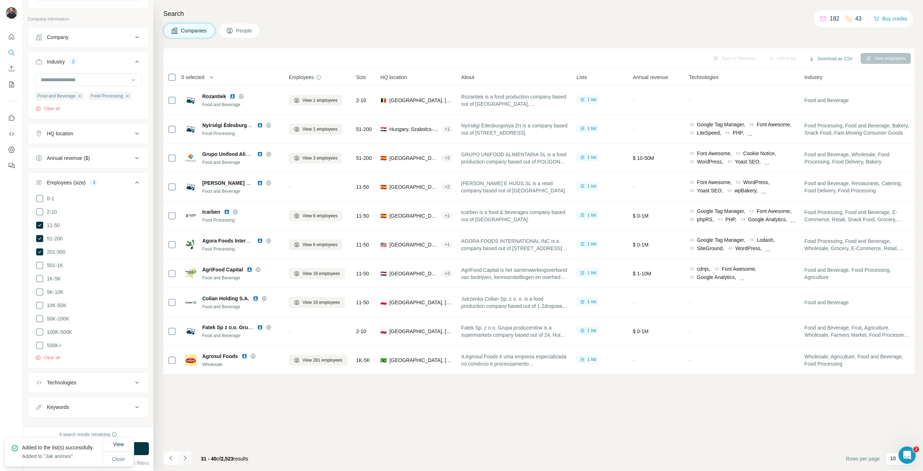
click at [188, 455] on icon "Navigate to next page" at bounding box center [184, 457] width 7 height 7
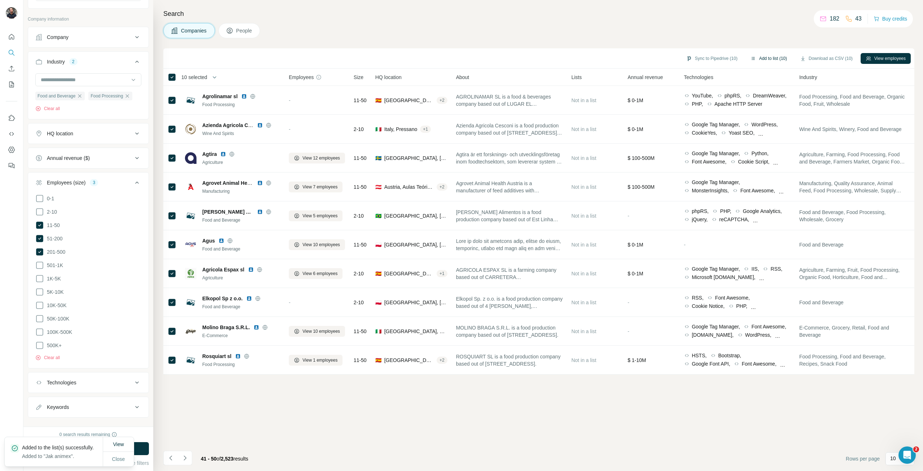
click at [770, 58] on button "Add to list (10)" at bounding box center [768, 58] width 47 height 11
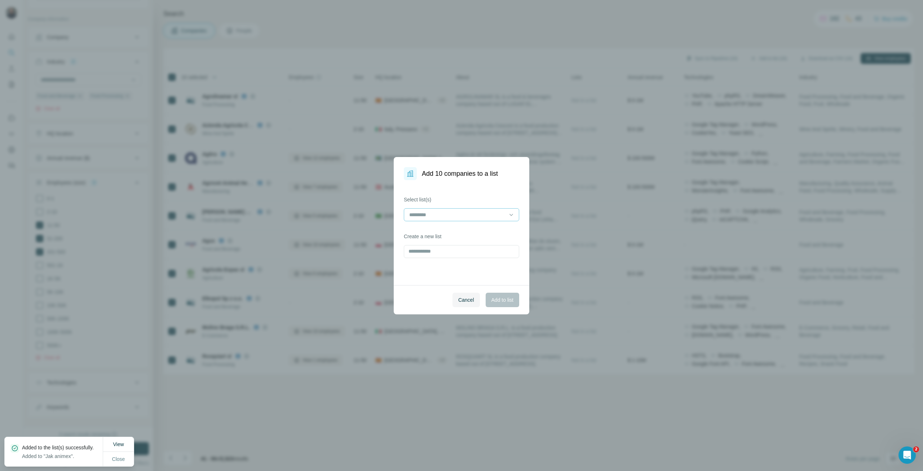
click at [444, 217] on input at bounding box center [457, 215] width 97 height 8
click at [440, 231] on div "Jak animex" at bounding box center [461, 230] width 103 height 7
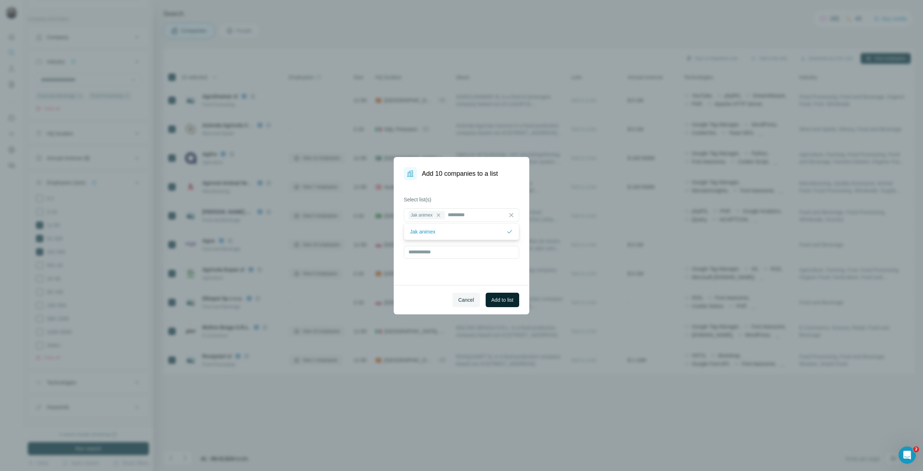
click at [503, 302] on span "Add to list" at bounding box center [502, 299] width 22 height 7
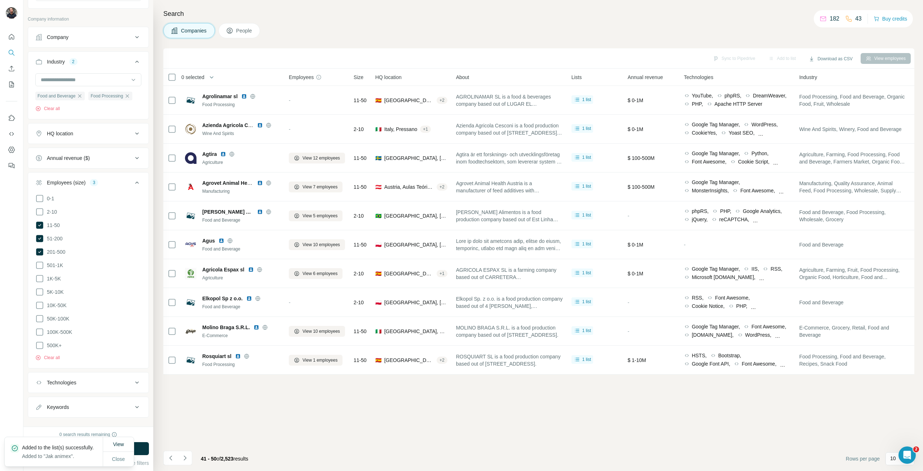
click at [183, 461] on button "Navigate to next page" at bounding box center [185, 457] width 14 height 14
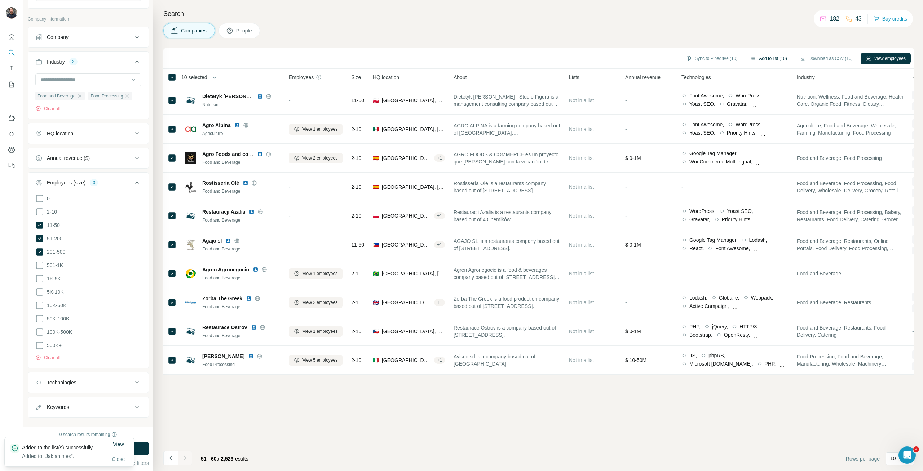
click at [759, 57] on button "Add to list (10)" at bounding box center [768, 58] width 47 height 11
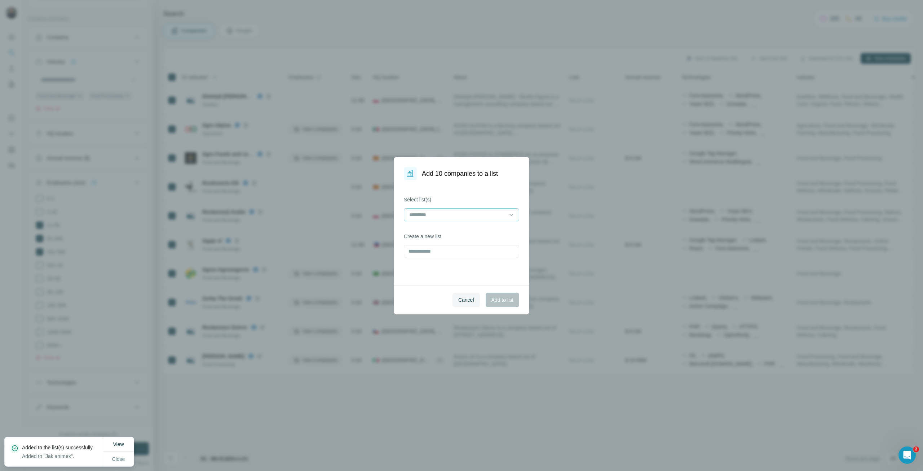
click at [424, 215] on input at bounding box center [457, 215] width 97 height 8
click at [433, 236] on div "Jak animex" at bounding box center [462, 230] width 112 height 13
click at [504, 306] on button "Add to list" at bounding box center [503, 299] width 34 height 14
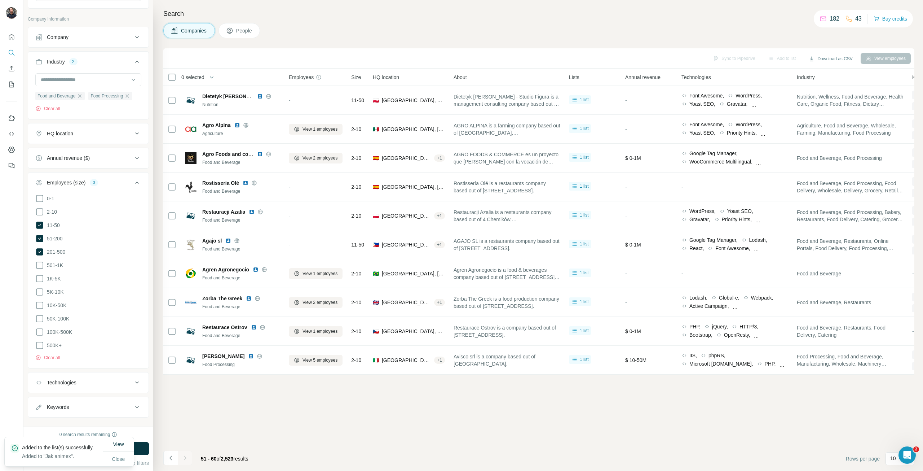
click at [394, 435] on div "Sync to Pipedrive Add to list Download as CSV View employees 0 selected Compani…" at bounding box center [538, 259] width 751 height 422
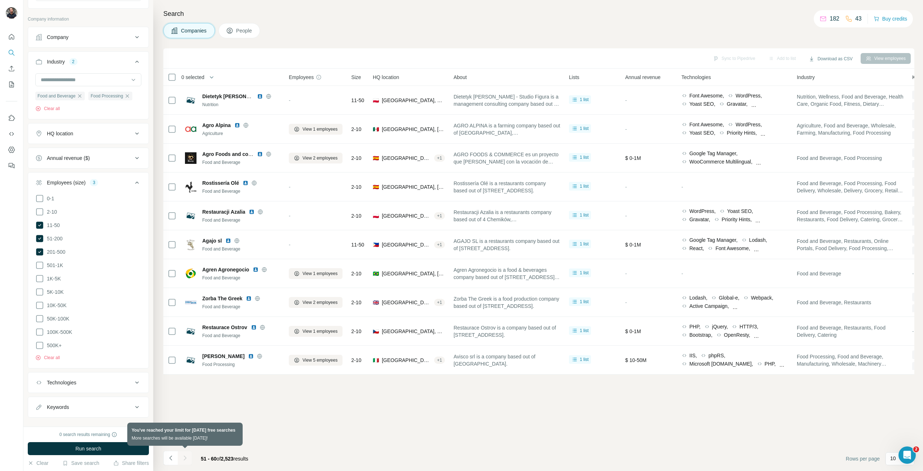
click at [185, 460] on div at bounding box center [185, 457] width 14 height 14
click at [388, 439] on div "Sync to Pipedrive Add to list Download as CSV View employees 0 selected Compani…" at bounding box center [538, 259] width 751 height 422
click at [9, 86] on icon "My lists" at bounding box center [11, 84] width 7 height 7
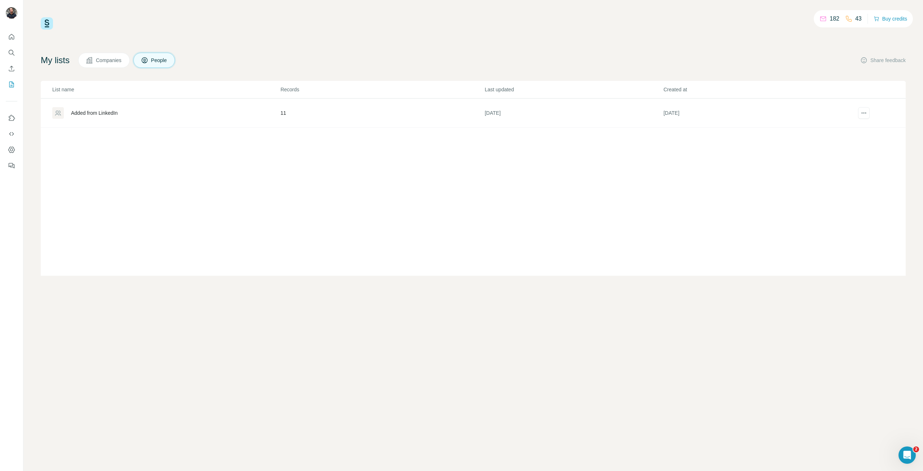
click at [97, 111] on div "Added from LinkedIn" at bounding box center [94, 112] width 47 height 7
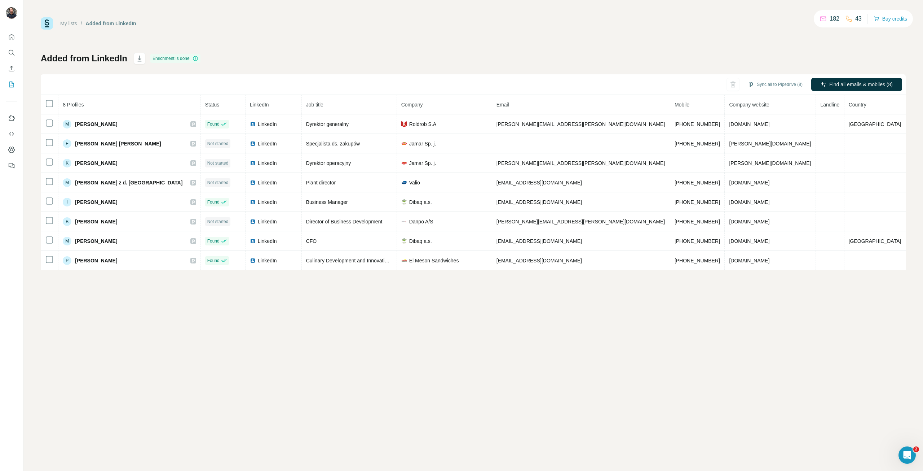
click at [67, 22] on link "My lists" at bounding box center [68, 24] width 17 height 6
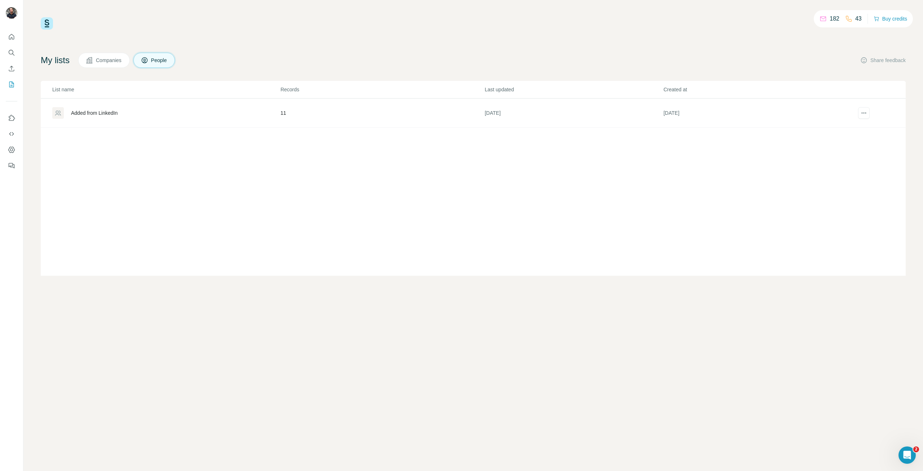
click at [107, 62] on span "Companies" at bounding box center [109, 60] width 26 height 7
click at [75, 112] on div "Jak animex" at bounding box center [84, 112] width 26 height 7
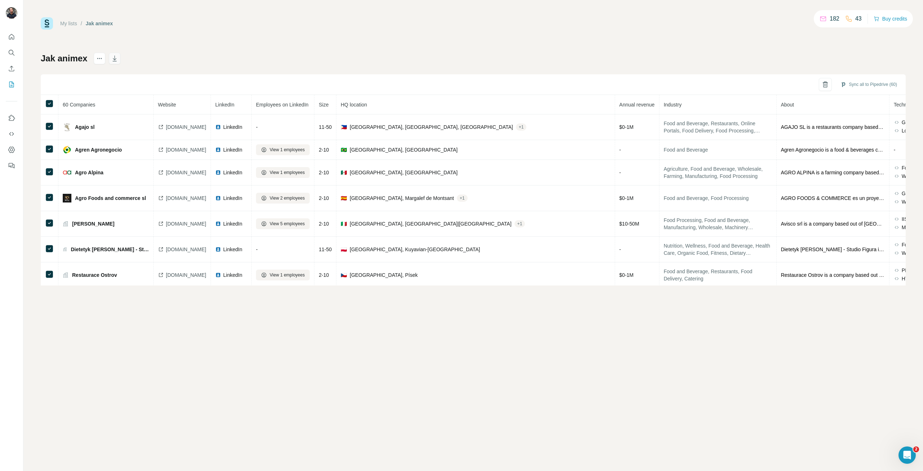
click at [112, 61] on icon "button" at bounding box center [114, 58] width 7 height 7
click at [112, 57] on icon "button" at bounding box center [114, 58] width 7 height 7
click at [203, 325] on div "My lists / Jak animex 182 43 Buy credits Jak animex Sync all to Pipedrive (60) …" at bounding box center [473, 235] width 900 height 471
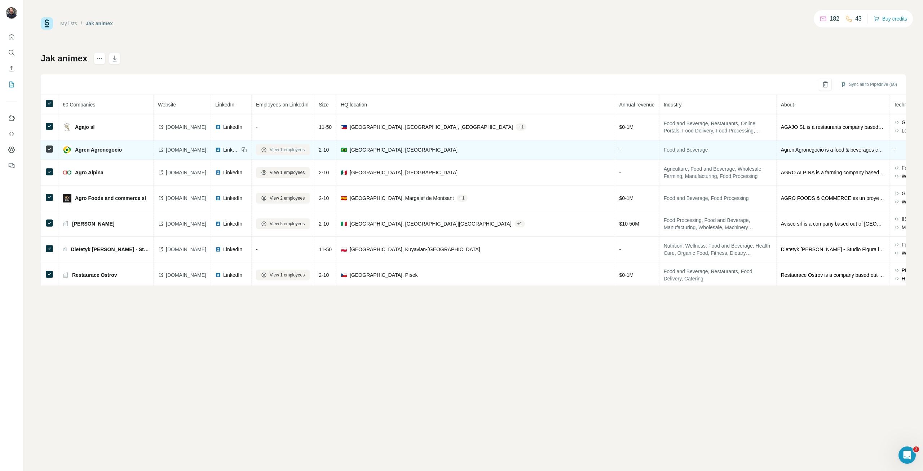
click at [305, 151] on span "View 1 employees" at bounding box center [287, 149] width 35 height 6
click at [181, 150] on span "agren.com.br" at bounding box center [186, 149] width 40 height 7
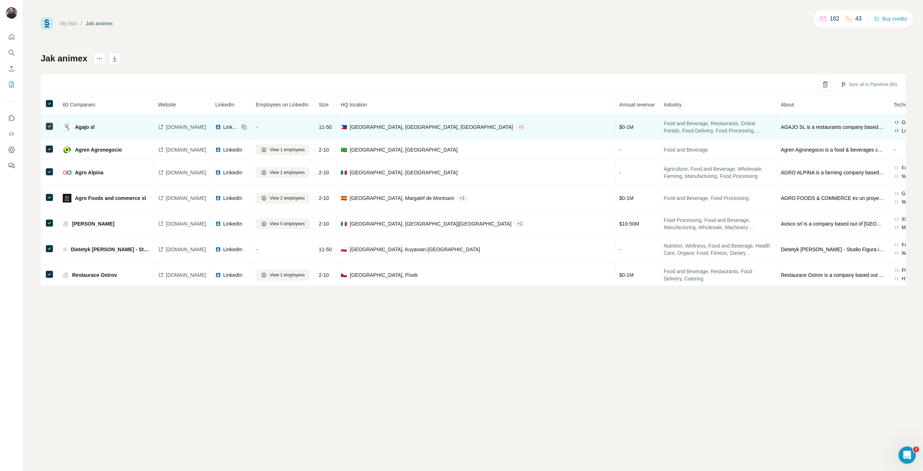
click at [181, 127] on span "elrinconasturiano.com" at bounding box center [186, 126] width 40 height 7
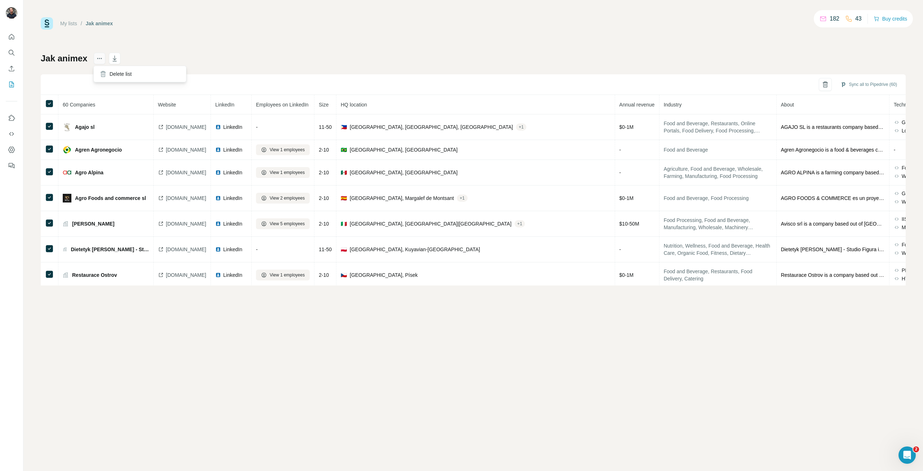
click at [100, 61] on icon "actions" at bounding box center [99, 58] width 7 height 7
click at [106, 74] on icon at bounding box center [103, 73] width 7 height 7
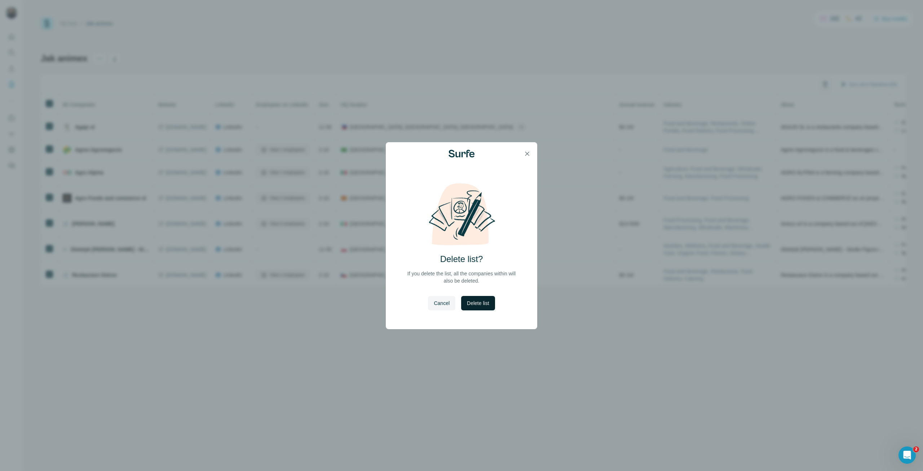
click at [481, 306] on span "Delete list" at bounding box center [478, 302] width 22 height 7
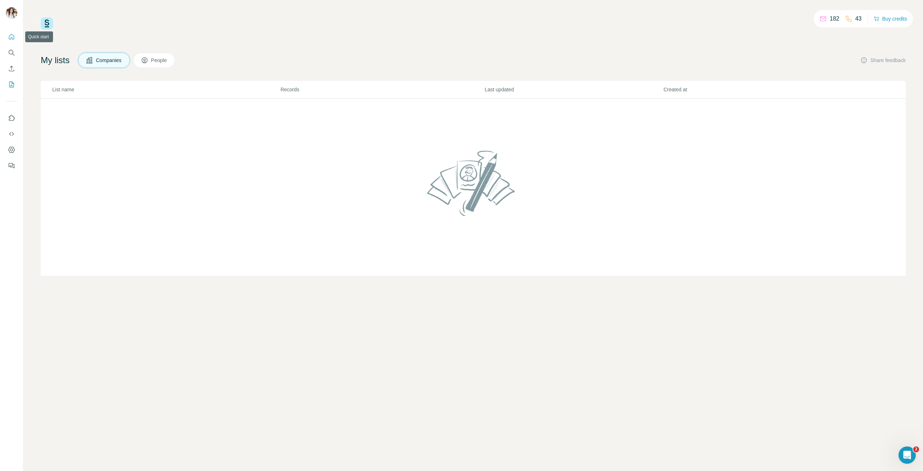
click at [16, 39] on button "Quick start" at bounding box center [12, 36] width 12 height 13
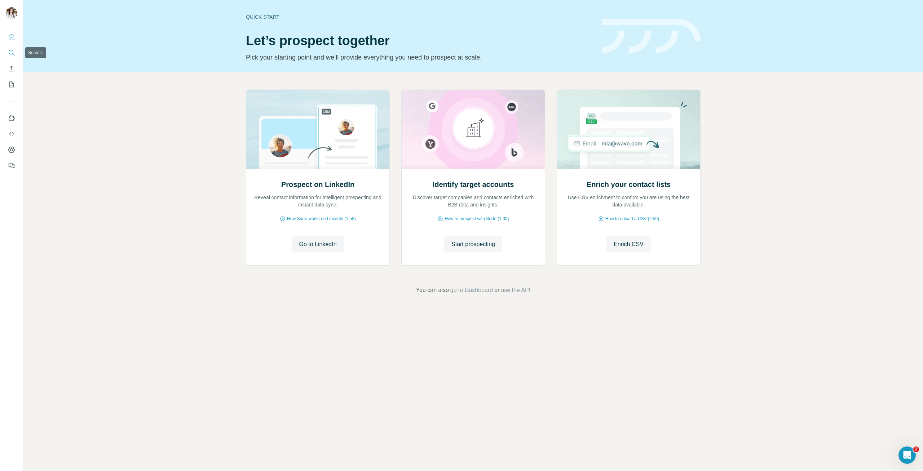
click at [13, 57] on button "Search" at bounding box center [12, 52] width 12 height 13
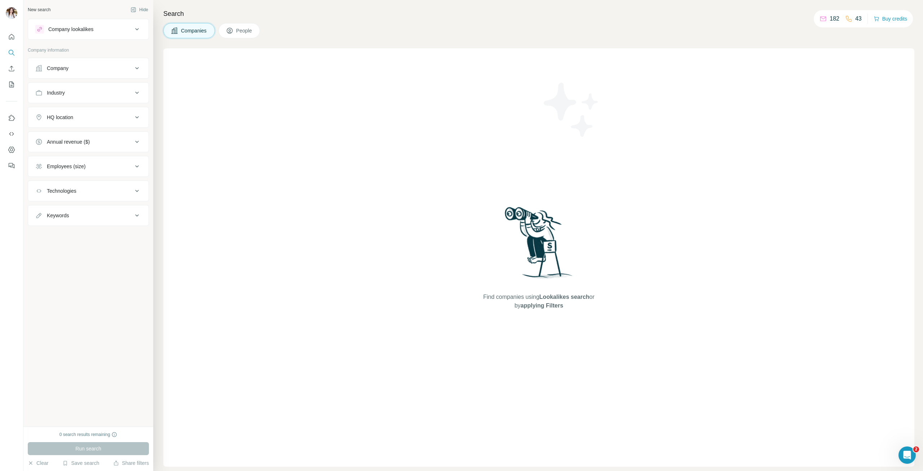
click at [89, 31] on div "Company lookalikes" at bounding box center [70, 29] width 45 height 7
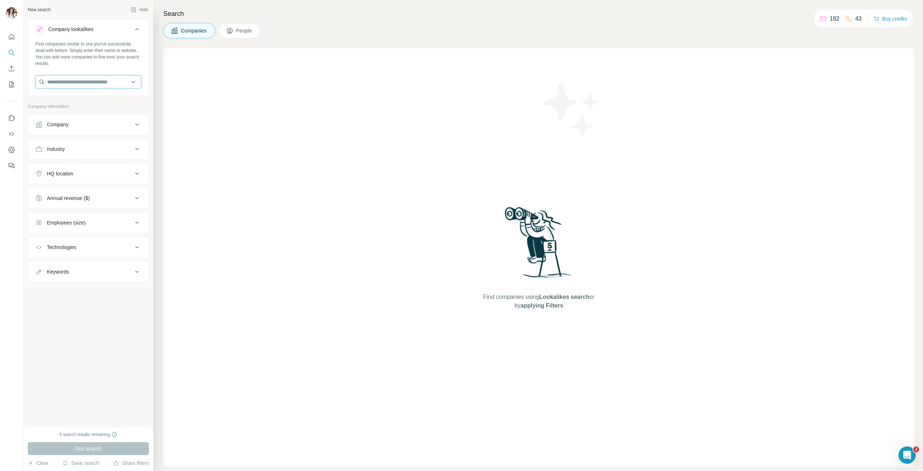
click at [76, 83] on input "text" at bounding box center [88, 81] width 106 height 13
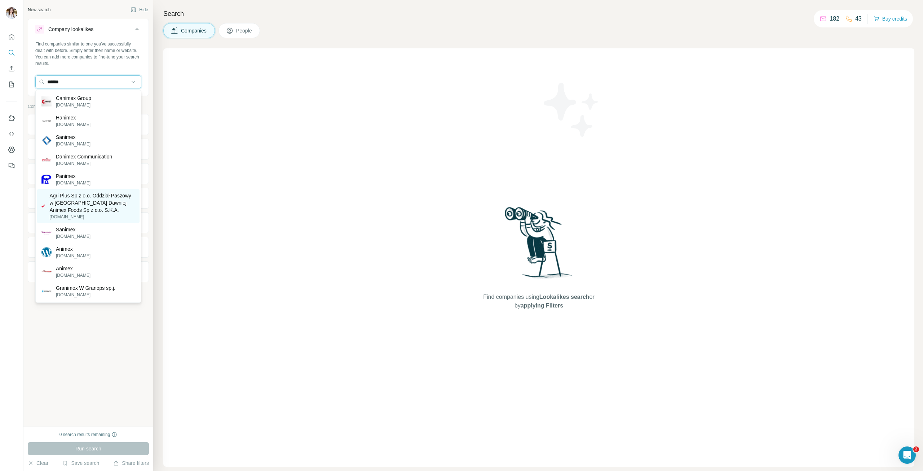
type input "******"
click at [53, 214] on p "[DOMAIN_NAME]" at bounding box center [92, 216] width 86 height 6
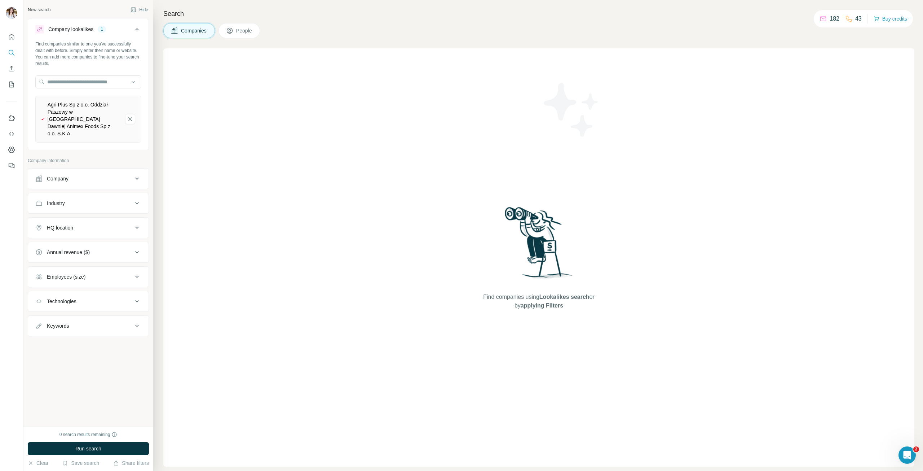
click at [75, 175] on div "Company" at bounding box center [83, 178] width 97 height 7
click at [73, 204] on input "text" at bounding box center [88, 210] width 106 height 13
type input "*"
click at [69, 287] on div "Industry" at bounding box center [83, 290] width 97 height 7
click at [61, 305] on input at bounding box center [84, 309] width 89 height 8
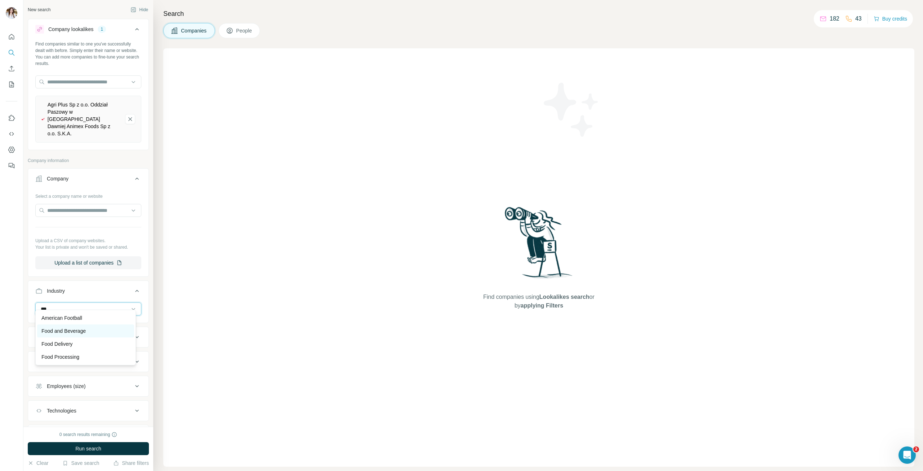
type input "***"
click at [58, 329] on p "Food and Beverage" at bounding box center [63, 330] width 44 height 7
click at [57, 305] on input at bounding box center [84, 309] width 89 height 8
click at [73, 305] on input at bounding box center [84, 309] width 89 height 8
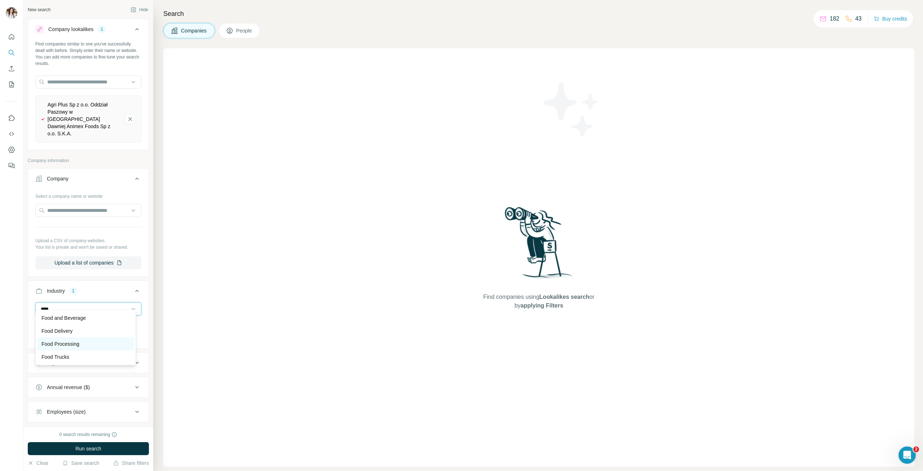
type input "****"
click at [55, 345] on p "Food Processing" at bounding box center [60, 343] width 38 height 7
click at [24, 294] on div "New search Hide Company lookalikes 1 Find companies similar to one you've succe…" at bounding box center [88, 213] width 130 height 426
click at [74, 207] on input "text" at bounding box center [88, 210] width 106 height 13
click at [131, 204] on input "text" at bounding box center [88, 210] width 106 height 13
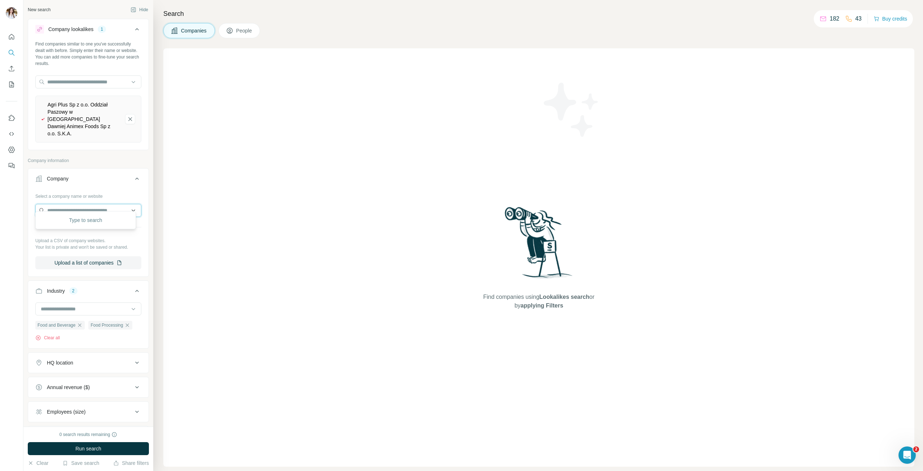
click at [125, 204] on input "text" at bounding box center [88, 210] width 106 height 13
click at [128, 204] on input "text" at bounding box center [88, 210] width 106 height 13
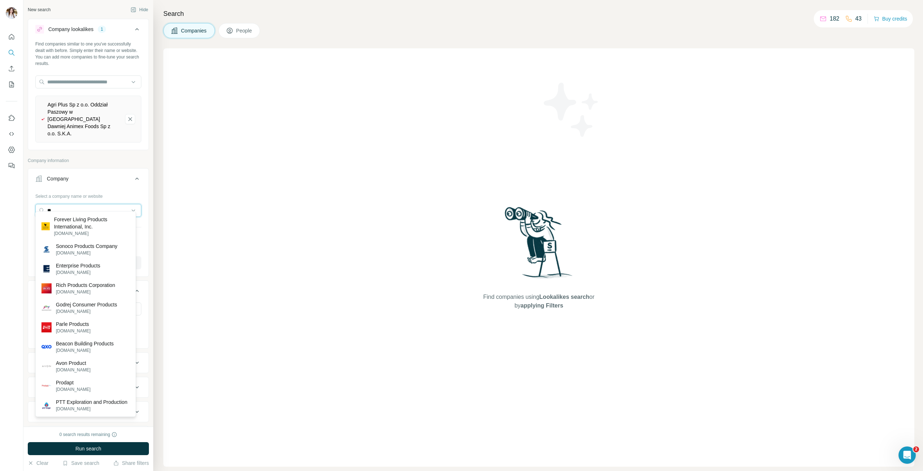
type input "*"
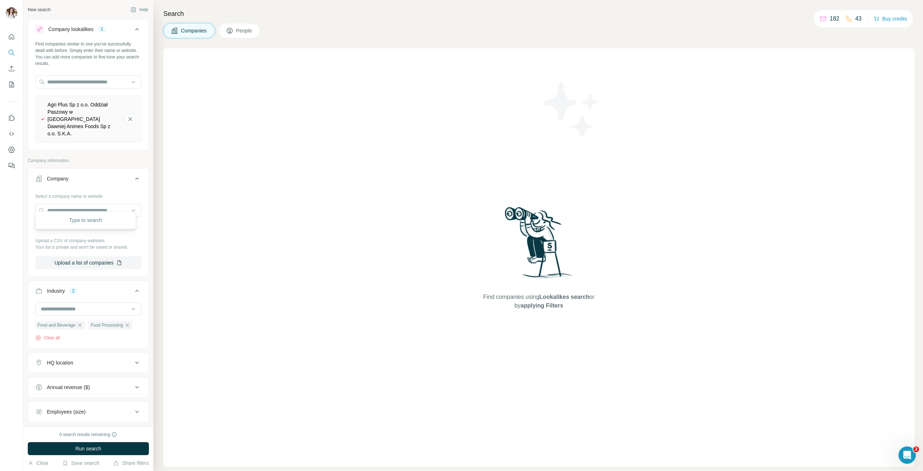
click at [133, 174] on icon at bounding box center [137, 178] width 9 height 9
click at [136, 270] on icon at bounding box center [137, 274] width 9 height 9
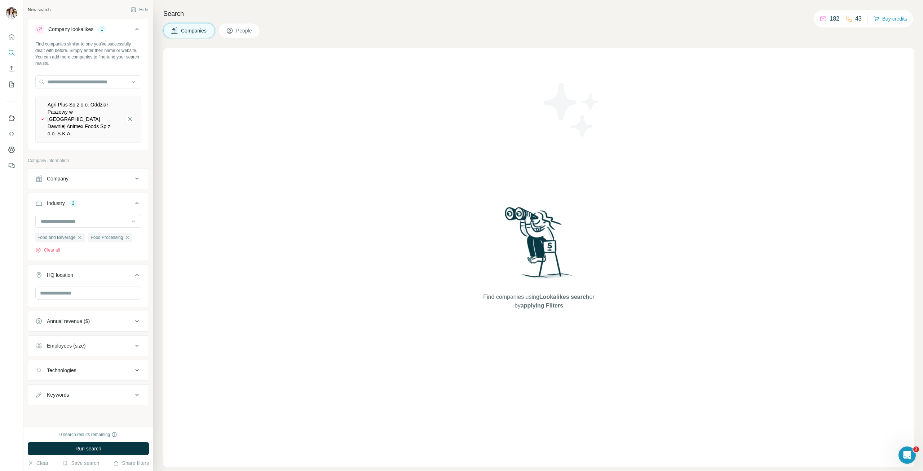
click at [136, 270] on icon at bounding box center [137, 274] width 9 height 9
click at [134, 296] on icon at bounding box center [137, 299] width 9 height 9
click at [133, 295] on icon at bounding box center [137, 299] width 9 height 9
click at [125, 320] on div "Employees (size)" at bounding box center [83, 323] width 97 height 7
click at [39, 362] on icon at bounding box center [39, 366] width 9 height 9
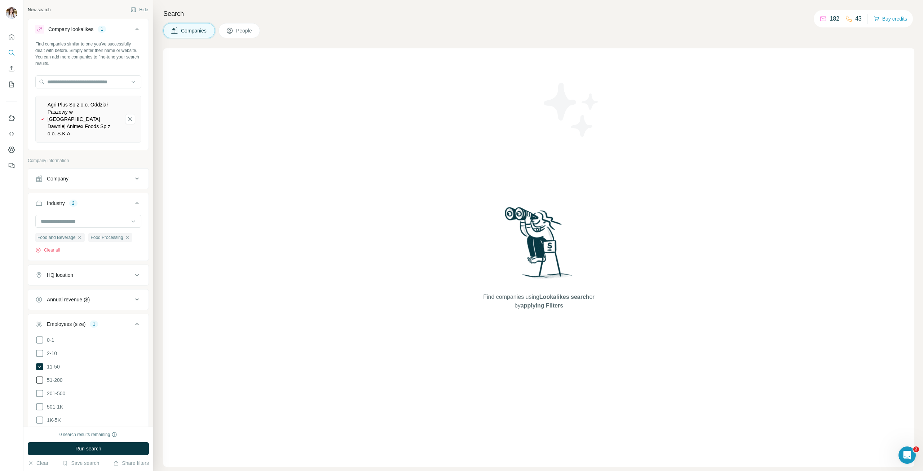
click at [38, 375] on icon at bounding box center [39, 379] width 9 height 9
click at [38, 389] on icon at bounding box center [39, 393] width 9 height 9
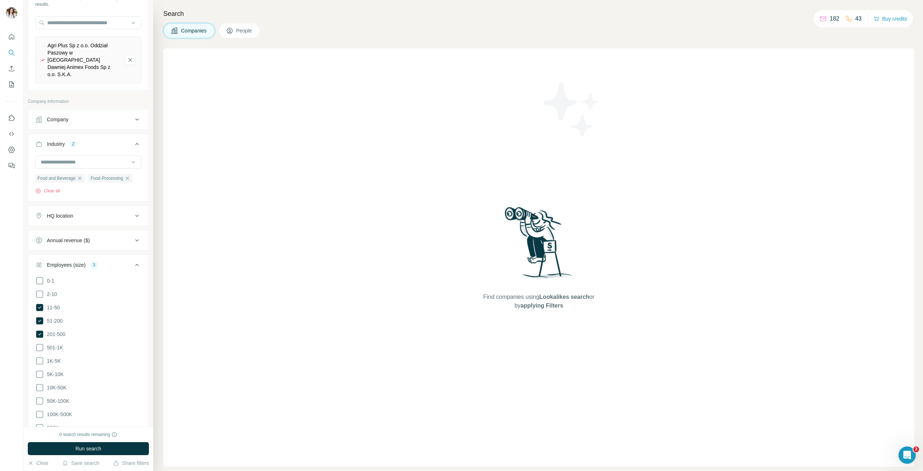
scroll to position [72, 0]
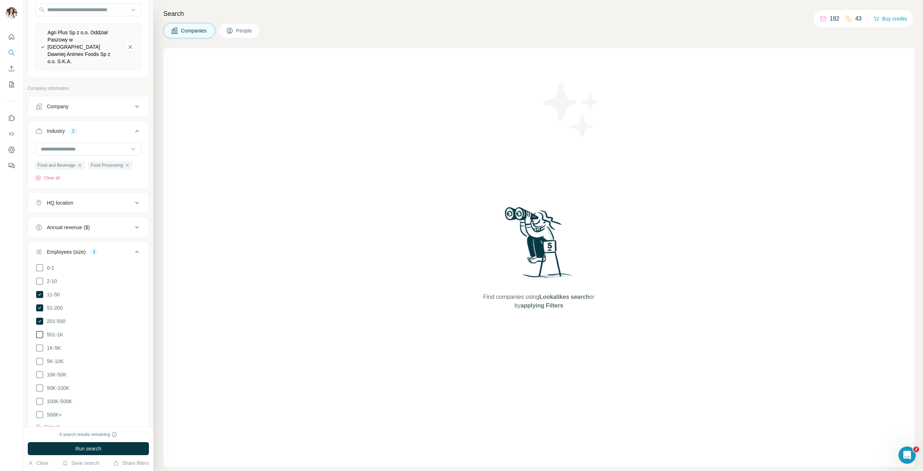
click at [42, 330] on icon at bounding box center [39, 334] width 9 height 9
click at [135, 243] on button "Employees (size) 4" at bounding box center [88, 253] width 120 height 20
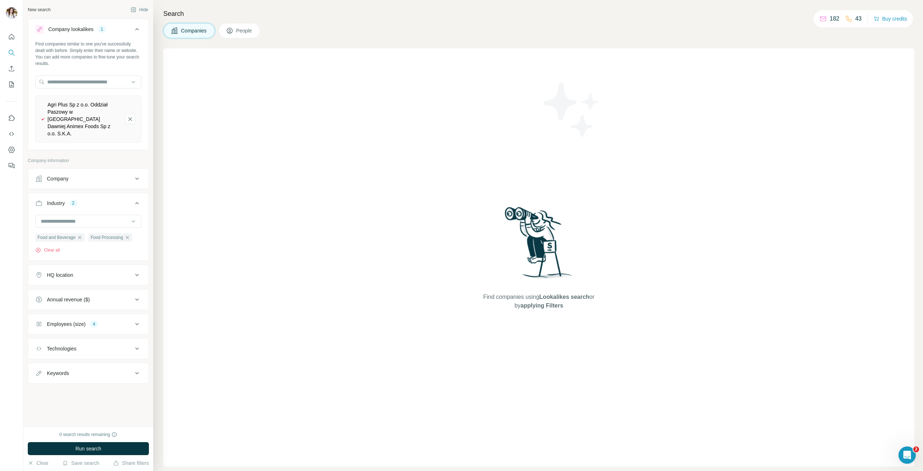
click at [83, 345] on div "Technologies" at bounding box center [83, 348] width 97 height 7
click at [134, 344] on icon at bounding box center [137, 348] width 9 height 9
click at [139, 368] on icon at bounding box center [137, 372] width 9 height 9
click at [77, 384] on input "text" at bounding box center [81, 390] width 92 height 13
click at [67, 404] on div "New search Hide Company lookalikes 1 Find companies similar to one you've succe…" at bounding box center [88, 213] width 130 height 426
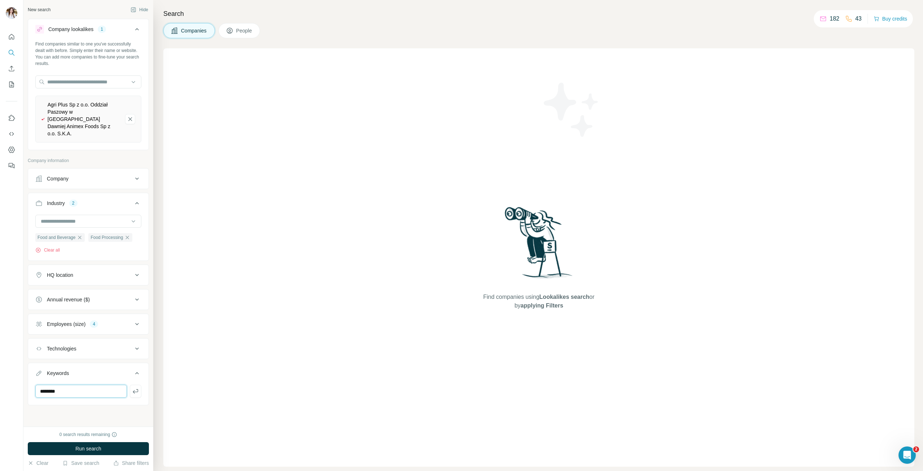
click at [72, 384] on input "********" at bounding box center [81, 390] width 92 height 13
type input "*"
click at [74, 403] on div "New search Hide Company lookalikes 1 Find companies similar to one you've succe…" at bounding box center [88, 213] width 130 height 426
click at [137, 368] on icon at bounding box center [137, 372] width 9 height 9
click at [75, 447] on span "Run search" at bounding box center [88, 448] width 26 height 7
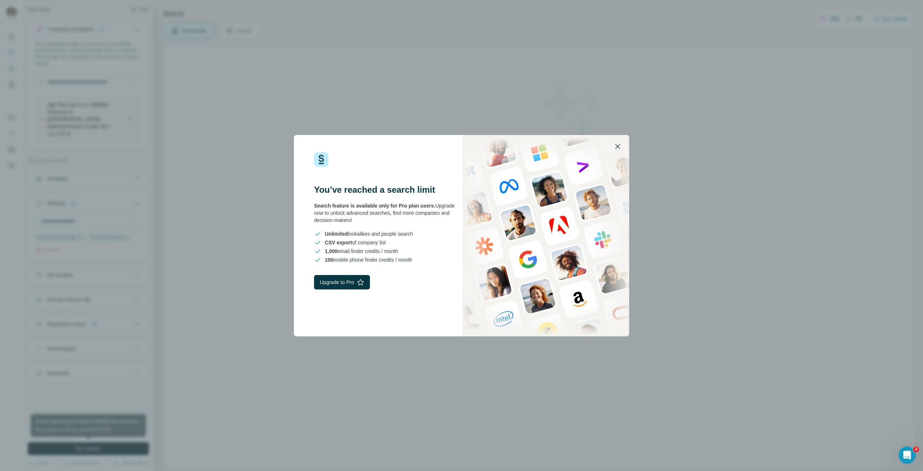
click at [617, 145] on icon "button" at bounding box center [617, 146] width 9 height 9
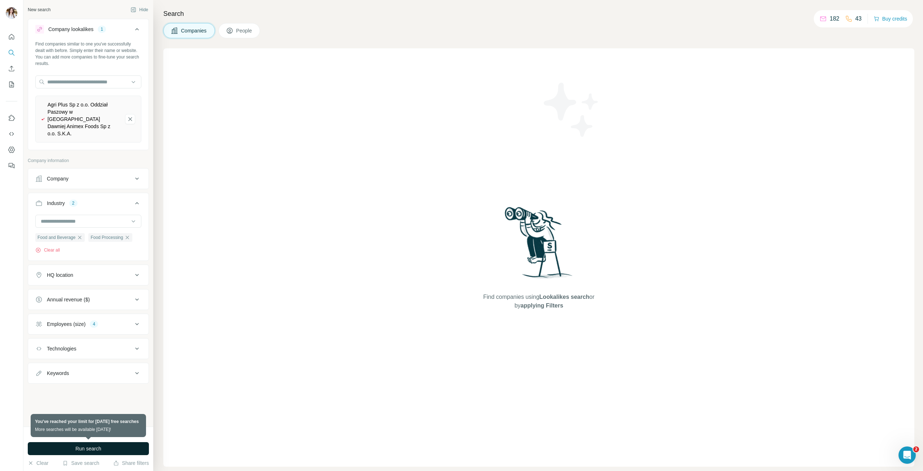
click at [56, 388] on div "New search Hide Company lookalikes 1 Find companies similar to one you've succe…" at bounding box center [88, 213] width 130 height 426
drag, startPoint x: 54, startPoint y: 419, endPoint x: 105, endPoint y: 422, distance: 50.2
click at [105, 422] on div "New search Hide Company lookalikes 1 Find companies similar to one you've succe…" at bounding box center [88, 213] width 130 height 426
click at [82, 397] on div "New search Hide Company lookalikes 1 Find companies similar to one you've succe…" at bounding box center [88, 213] width 130 height 426
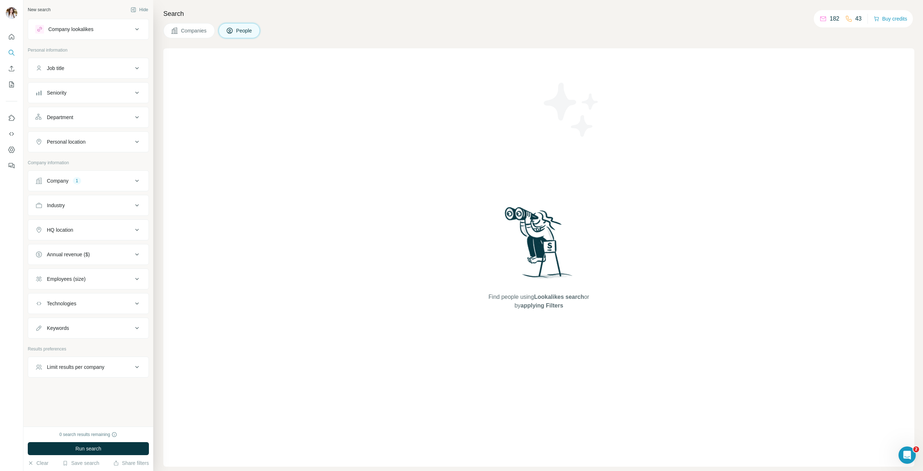
click at [120, 180] on div "Company 1" at bounding box center [83, 180] width 97 height 7
click at [81, 228] on icon "button" at bounding box center [79, 228] width 6 height 6
